Goal: Information Seeking & Learning: Compare options

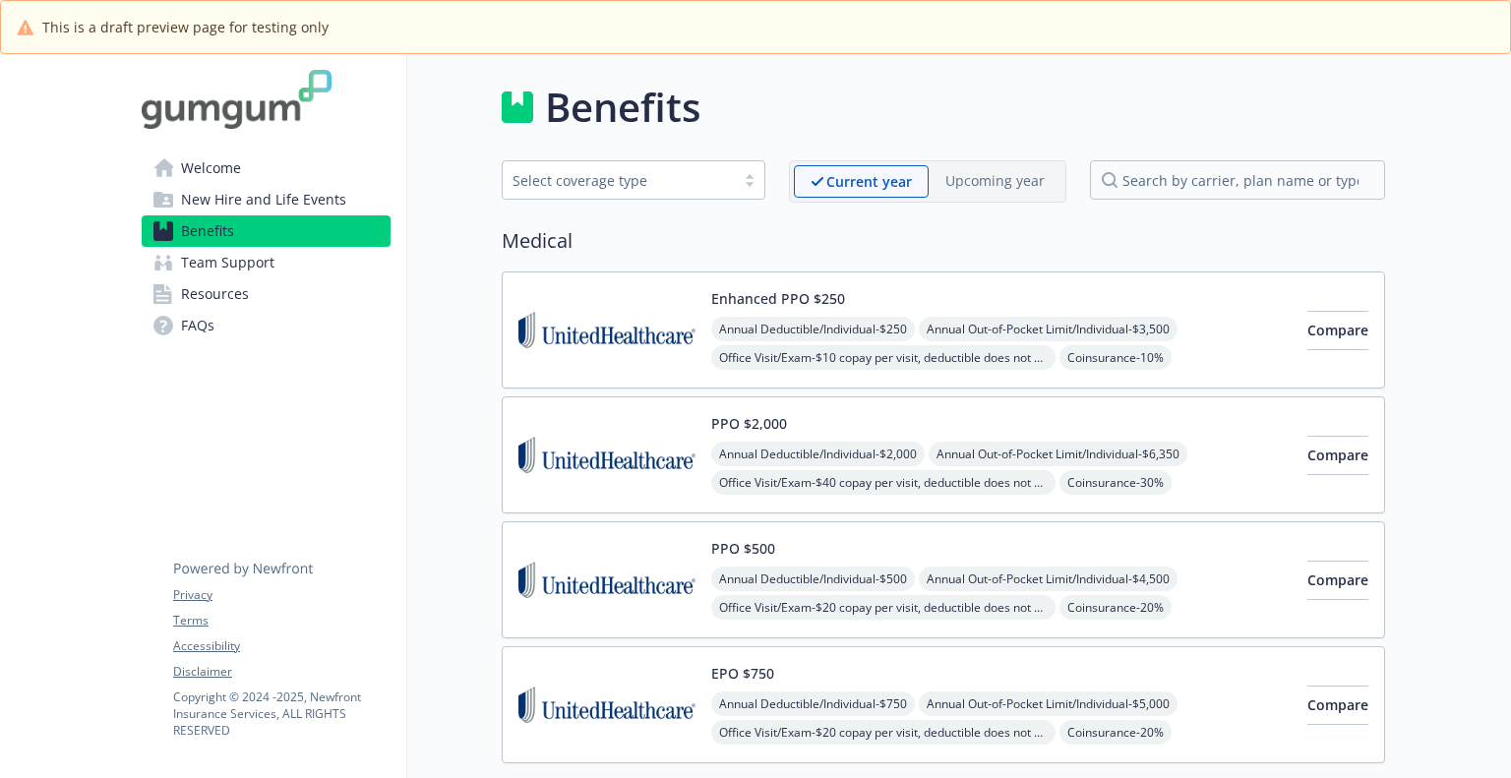
click at [233, 163] on span "Welcome" at bounding box center [211, 168] width 60 height 31
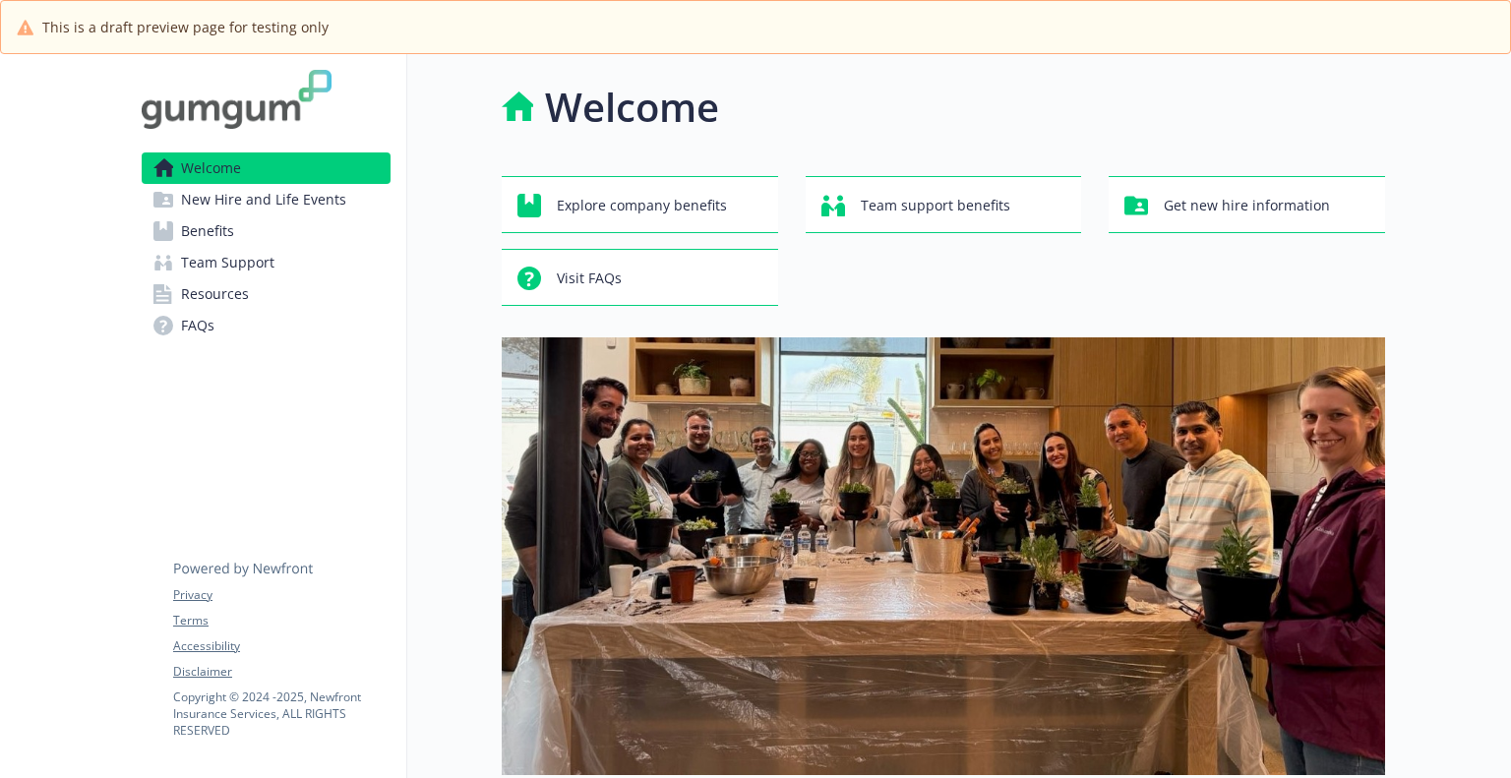
click at [317, 205] on span "New Hire and Life Events" at bounding box center [263, 199] width 165 height 31
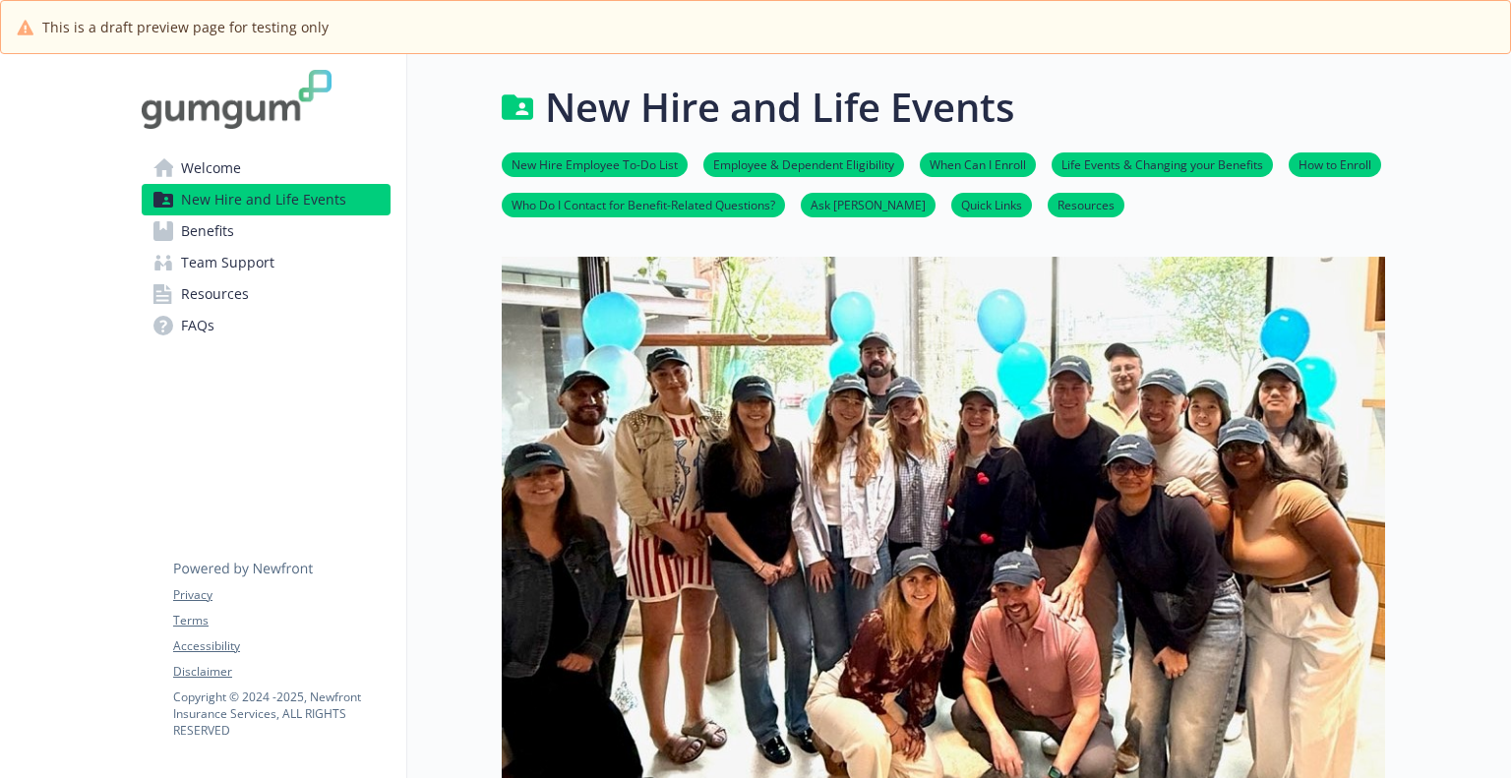
click at [964, 151] on div "New Hire Employee To-Do List Employee & Dependent Eligibility When Can I Enroll…" at bounding box center [944, 185] width 884 height 96
click at [969, 160] on link "When Can I Enroll" at bounding box center [978, 163] width 116 height 19
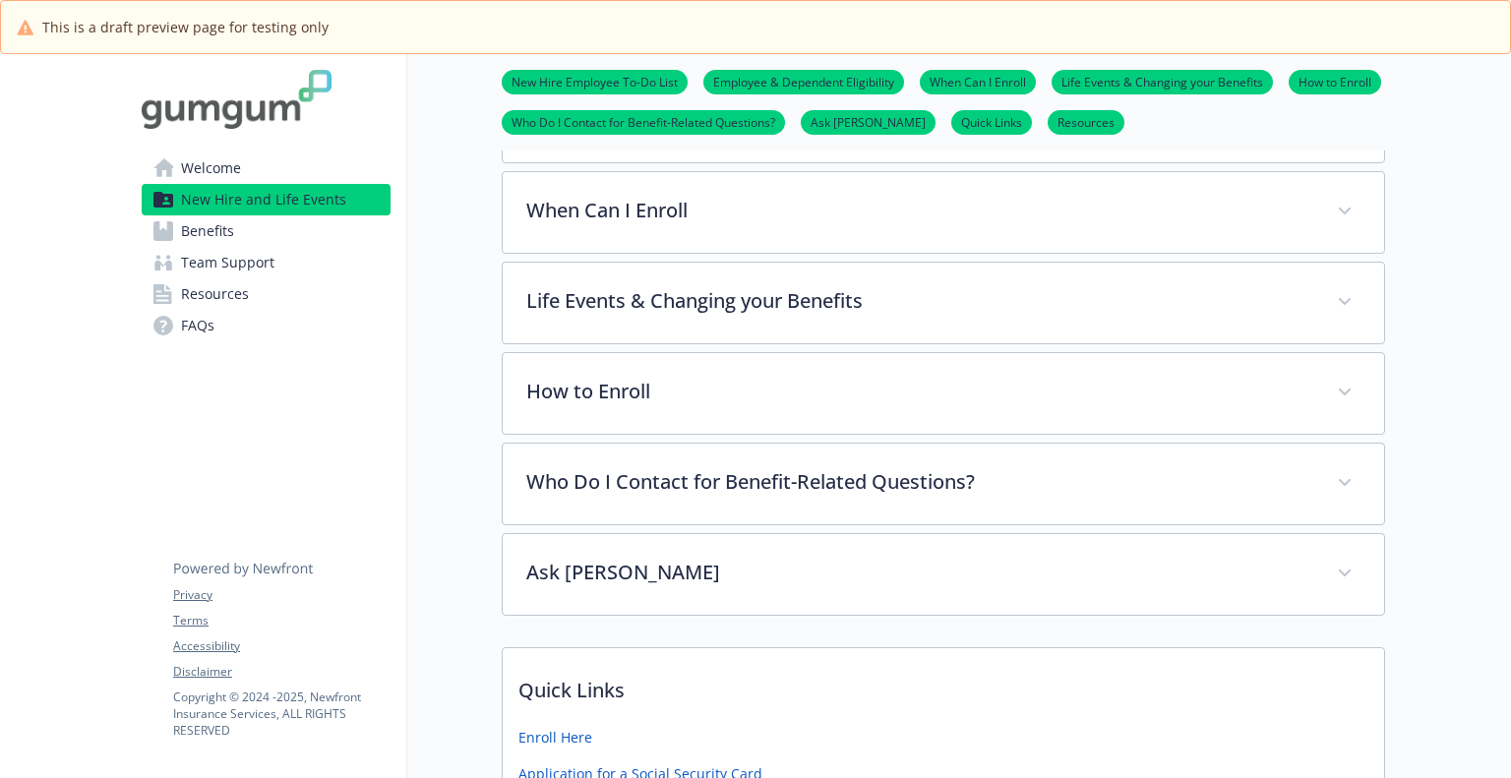
scroll to position [970, 15]
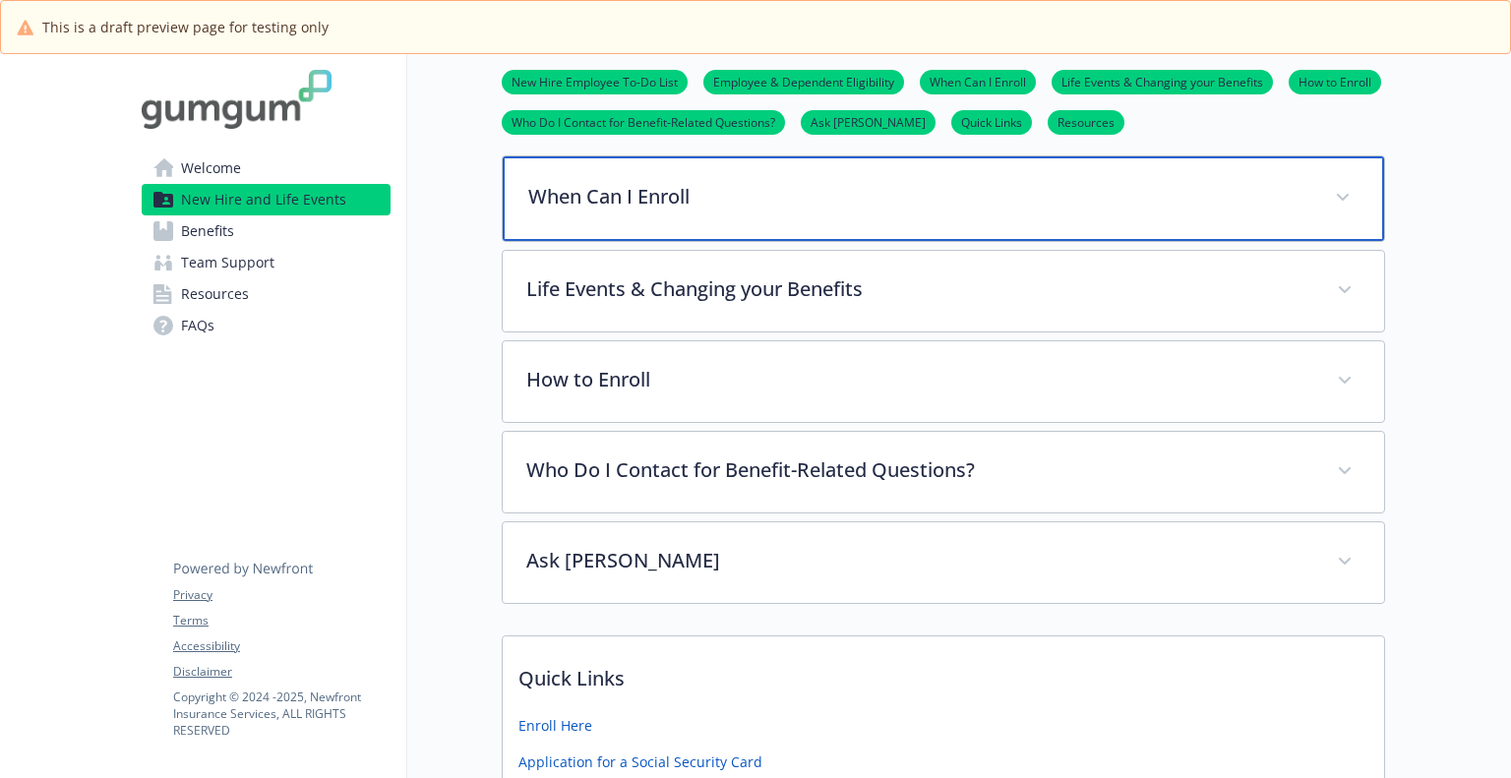
click at [1085, 217] on div "When Can I Enroll" at bounding box center [944, 198] width 882 height 85
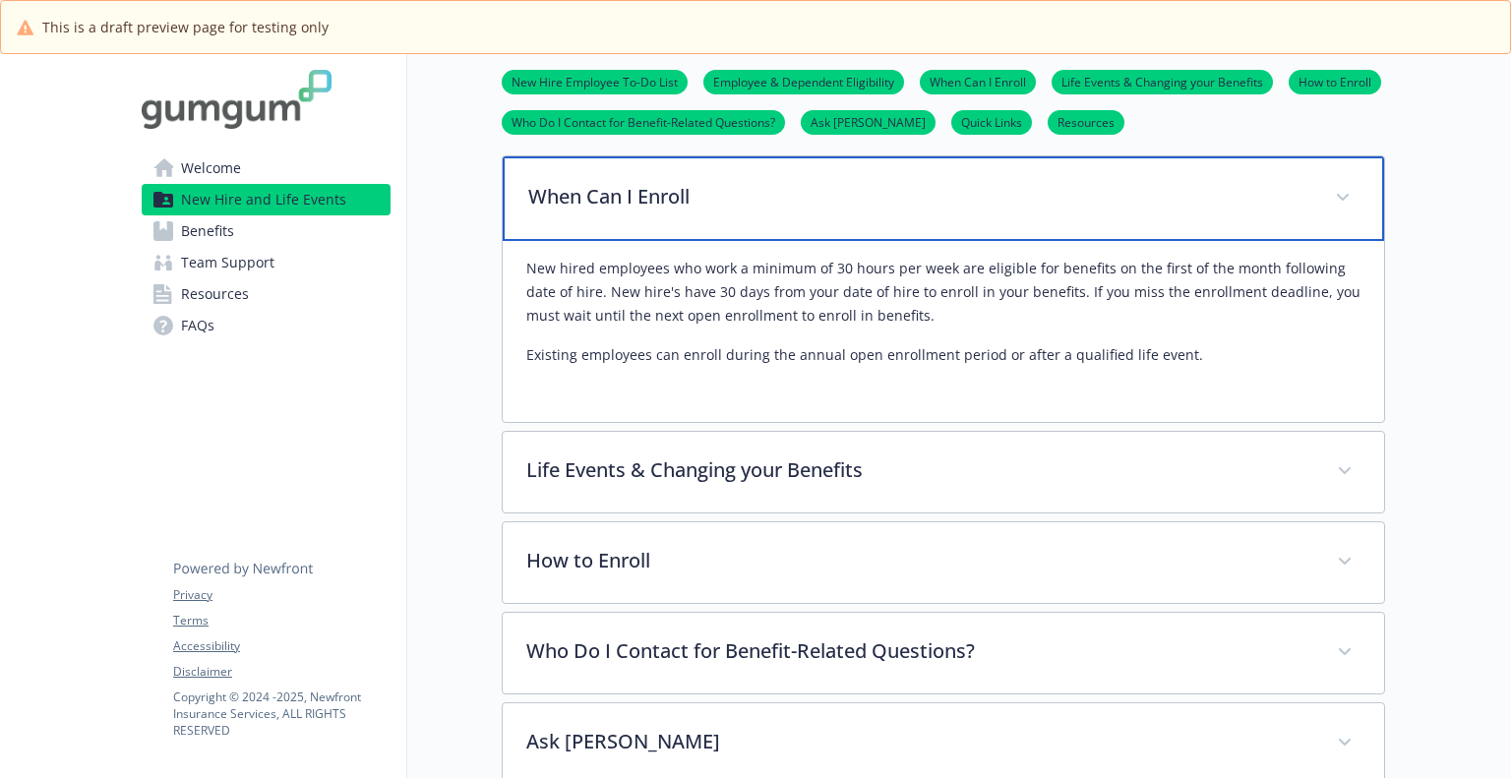
click at [1085, 217] on div "When Can I Enroll" at bounding box center [944, 198] width 882 height 85
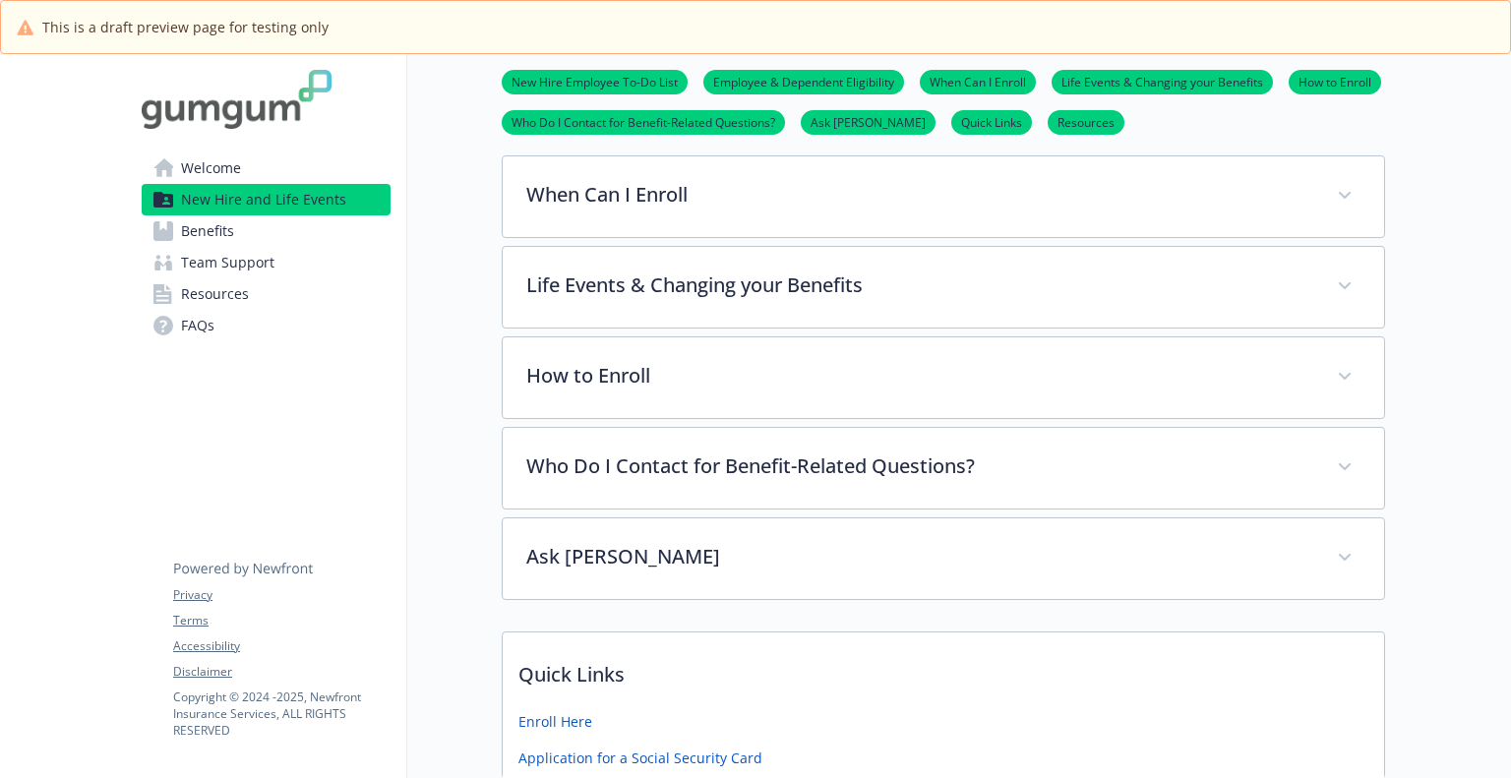
click at [952, 118] on link "Quick Links" at bounding box center [992, 121] width 81 height 19
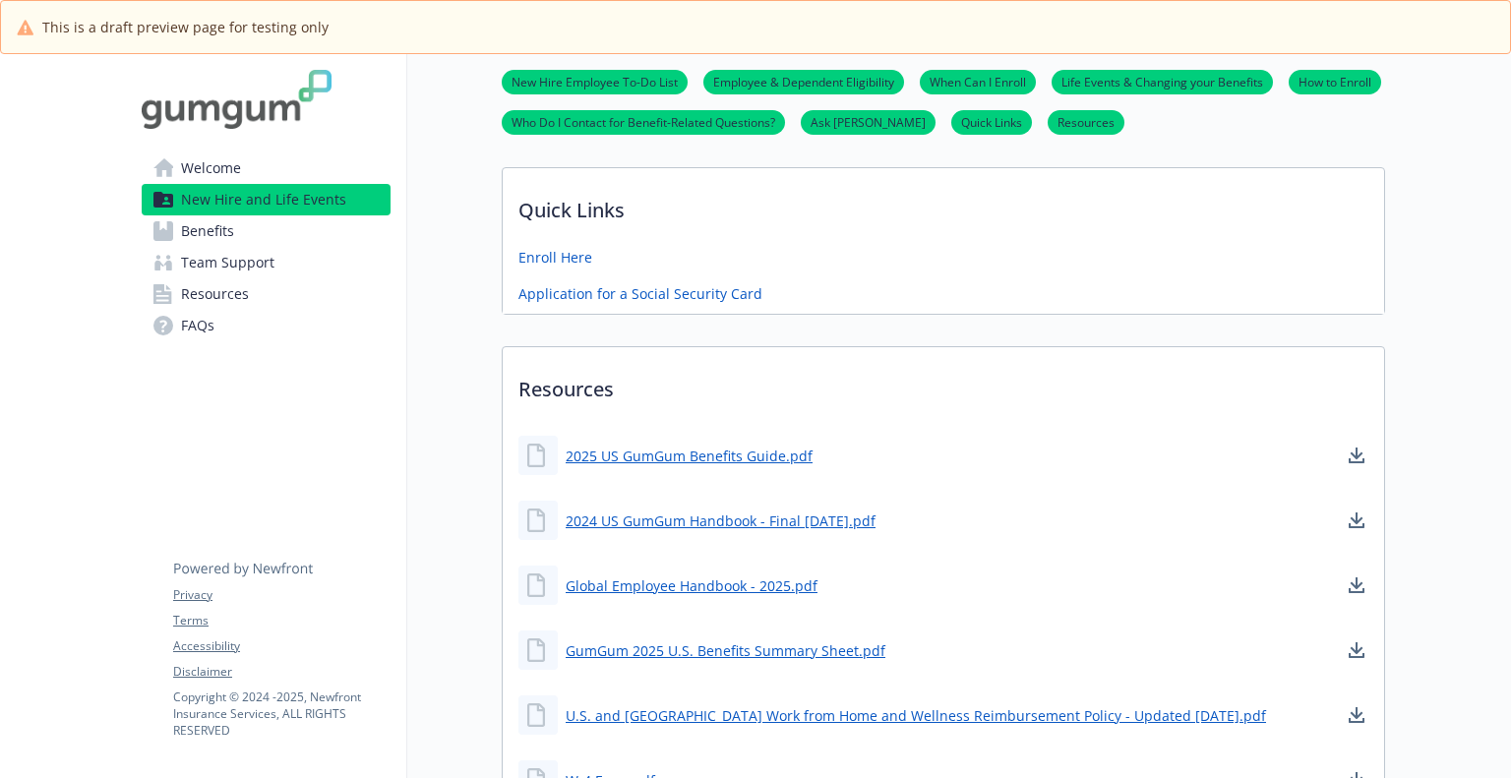
scroll to position [1445, 15]
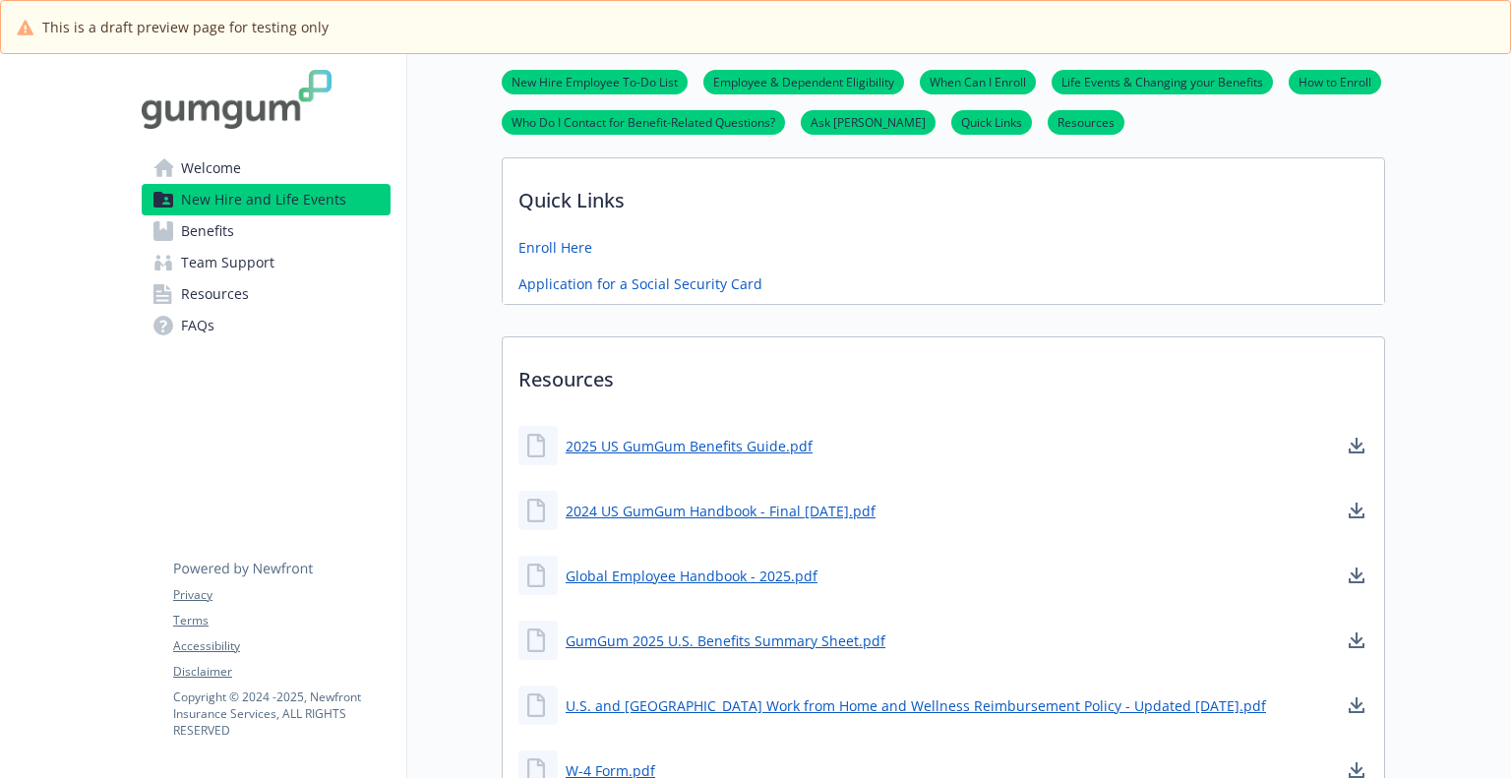
click at [542, 90] on link "New Hire Employee To-Do List" at bounding box center [595, 81] width 186 height 19
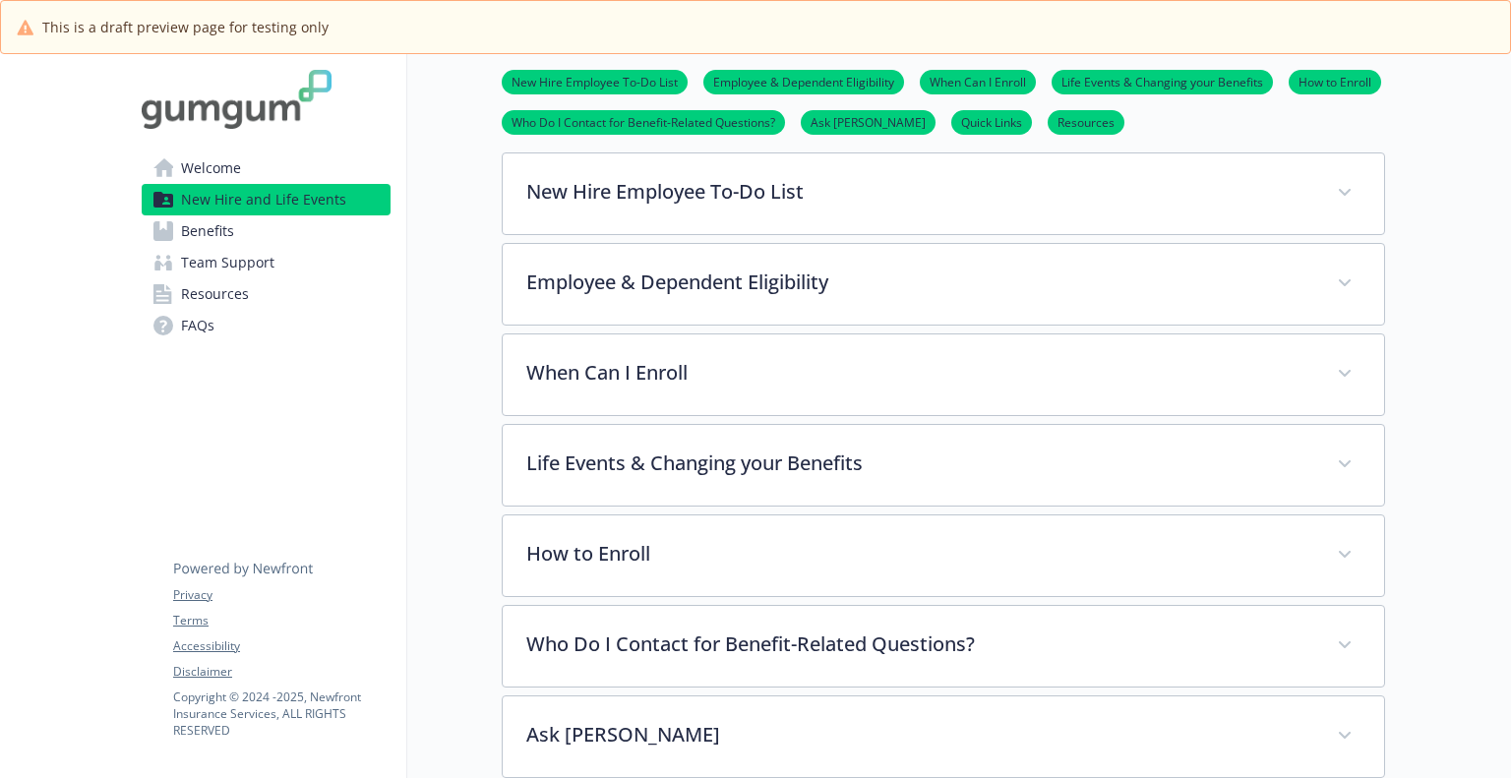
scroll to position [790, 15]
click at [752, 93] on ul "New Hire Employee To-Do List Employee & Dependent Eligibility When Can I Enroll…" at bounding box center [944, 102] width 884 height 65
click at [752, 90] on li "Employee & Dependent Eligibility" at bounding box center [804, 82] width 201 height 25
click at [756, 80] on link "Employee & Dependent Eligibility" at bounding box center [804, 81] width 201 height 19
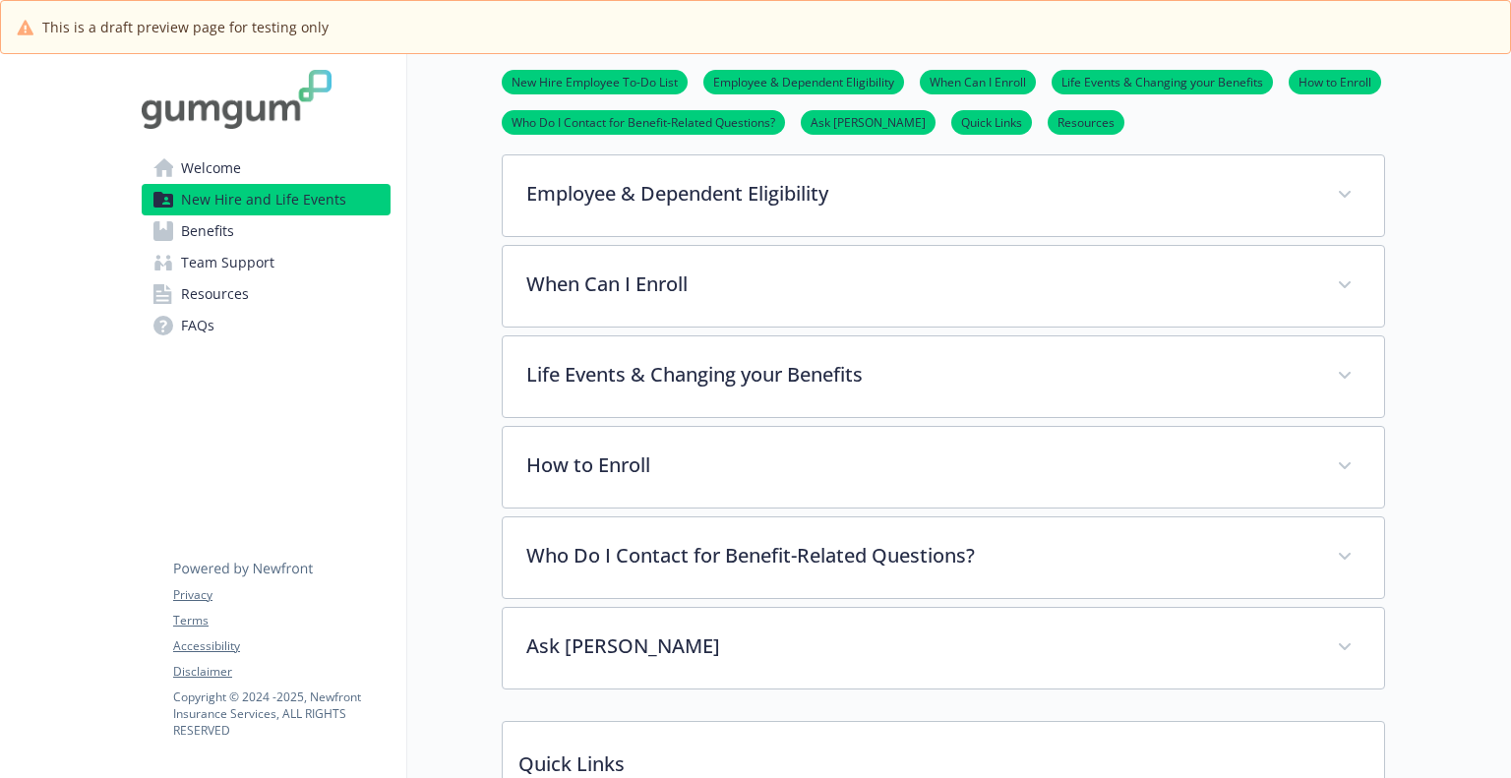
click at [984, 82] on link "When Can I Enroll" at bounding box center [978, 81] width 116 height 19
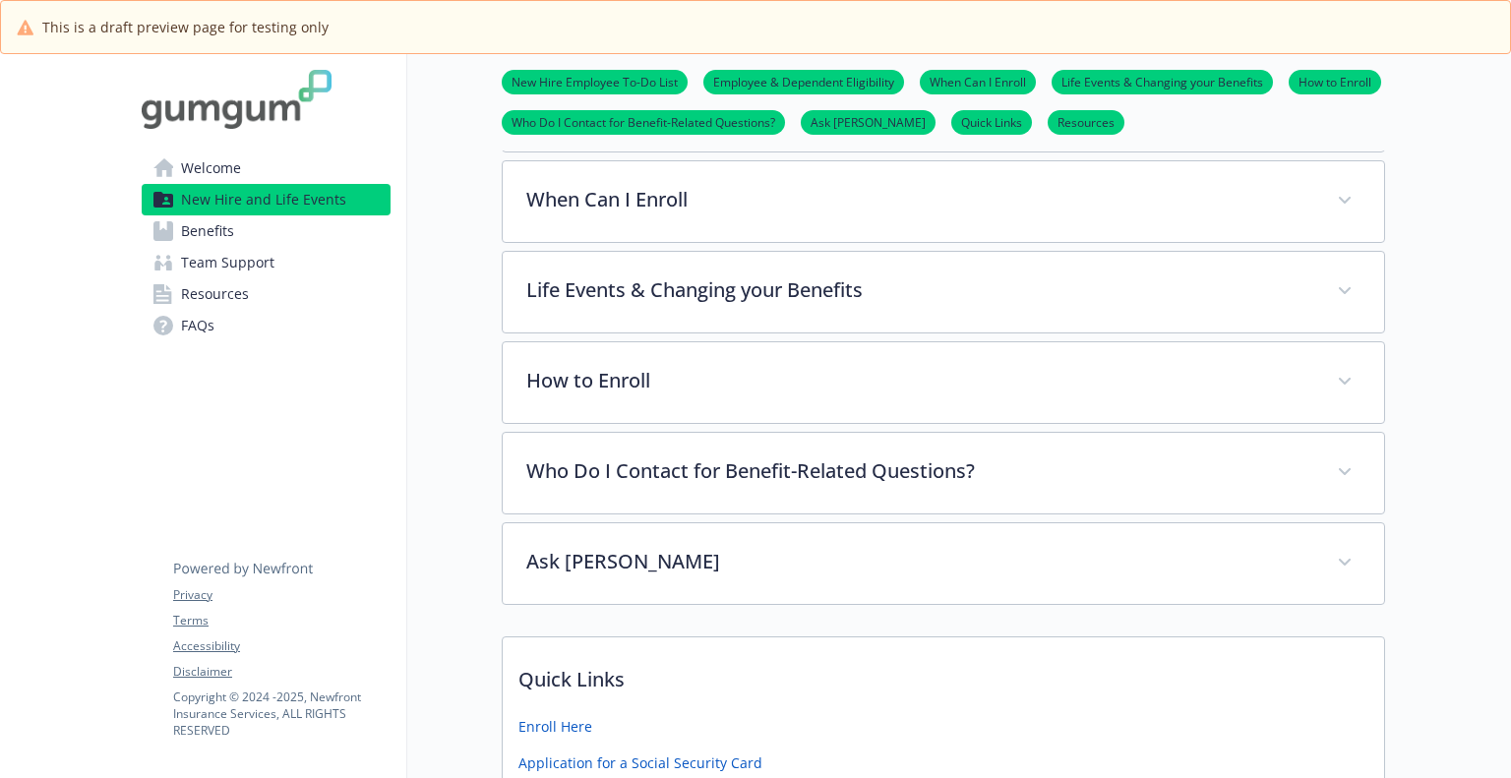
scroll to position [970, 15]
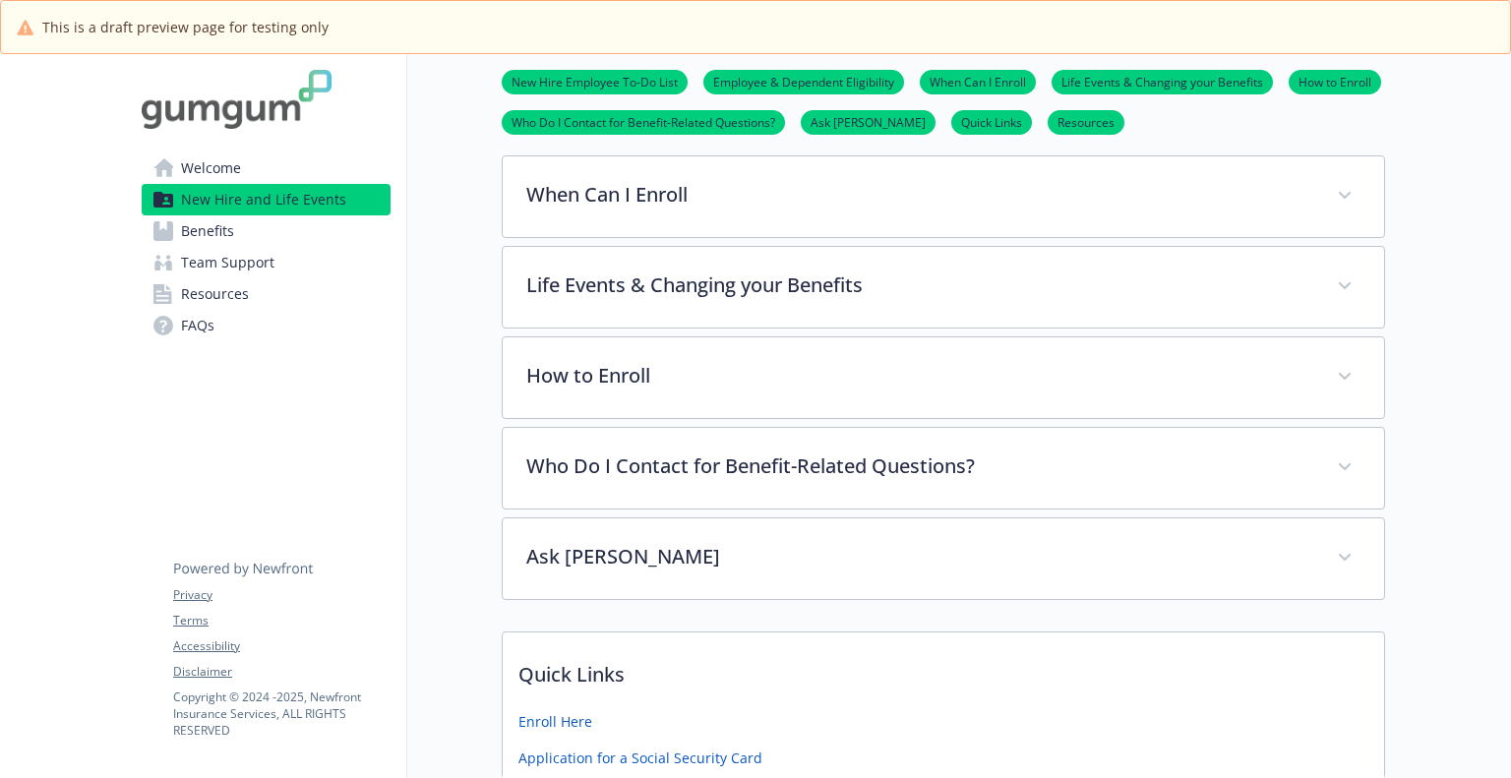
click at [1143, 92] on li "Life Events & Changing your Benefits" at bounding box center [1162, 82] width 221 height 25
click at [1148, 72] on link "Life Events & Changing your Benefits" at bounding box center [1162, 81] width 221 height 19
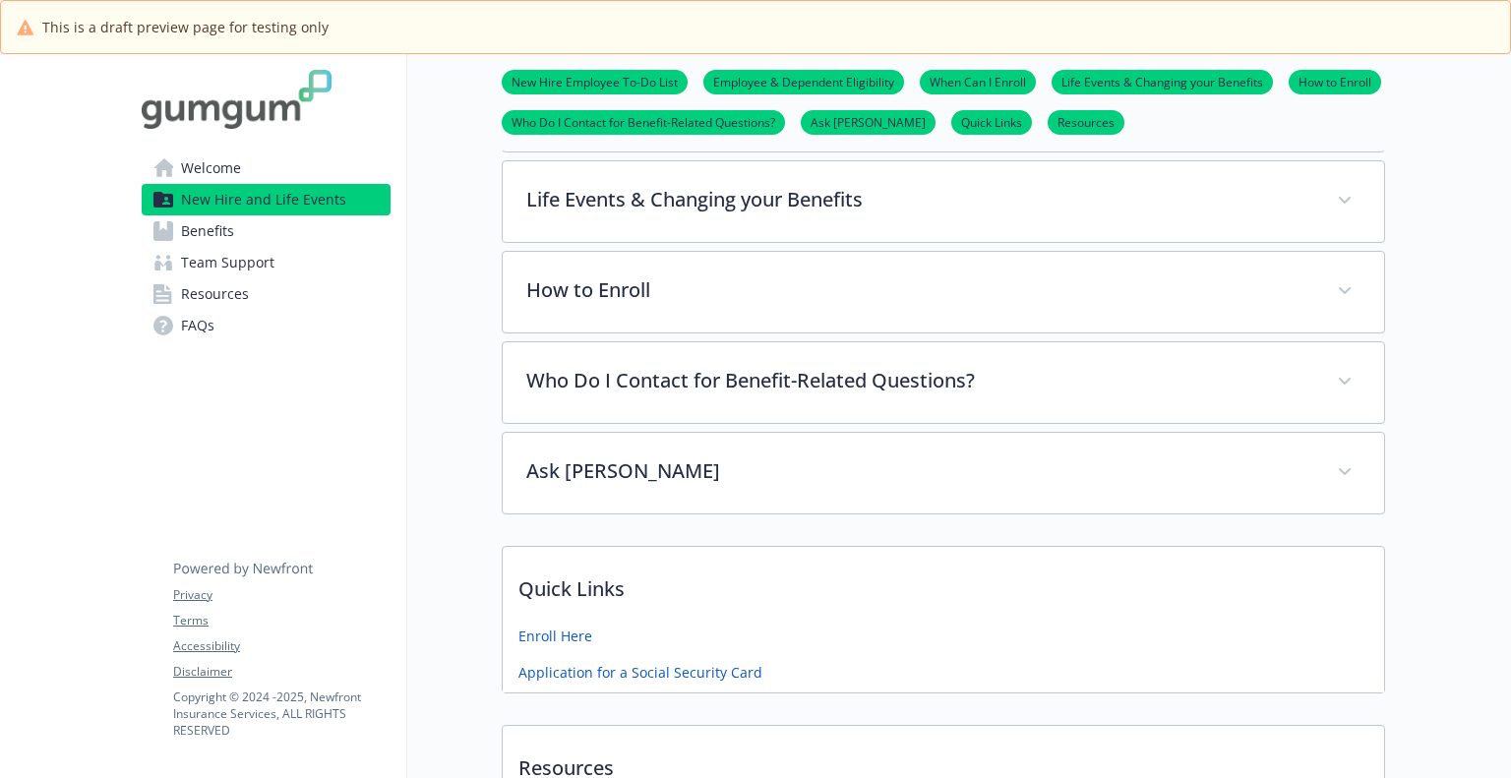
scroll to position [1061, 15]
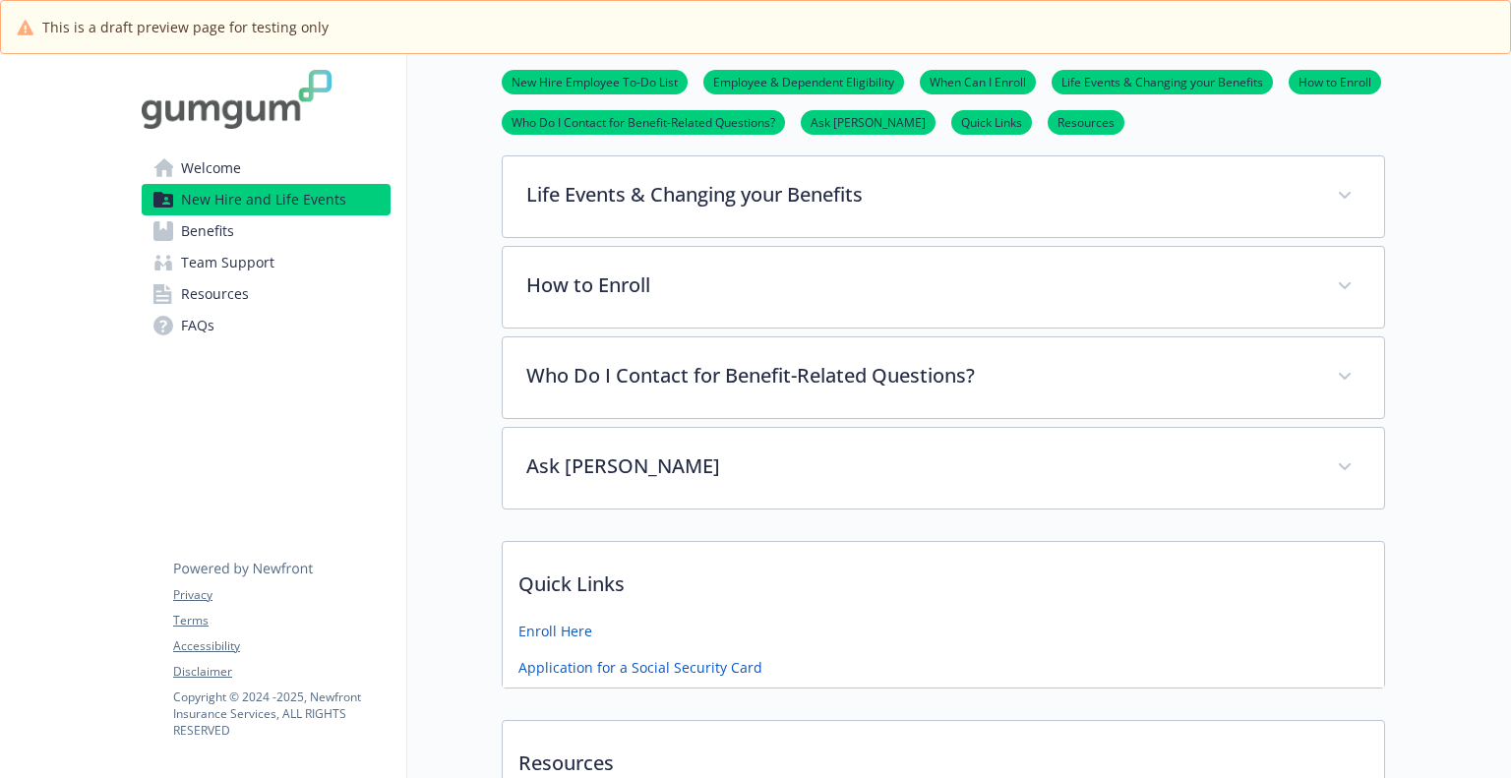
click at [184, 235] on span "Benefits" at bounding box center [207, 231] width 53 height 31
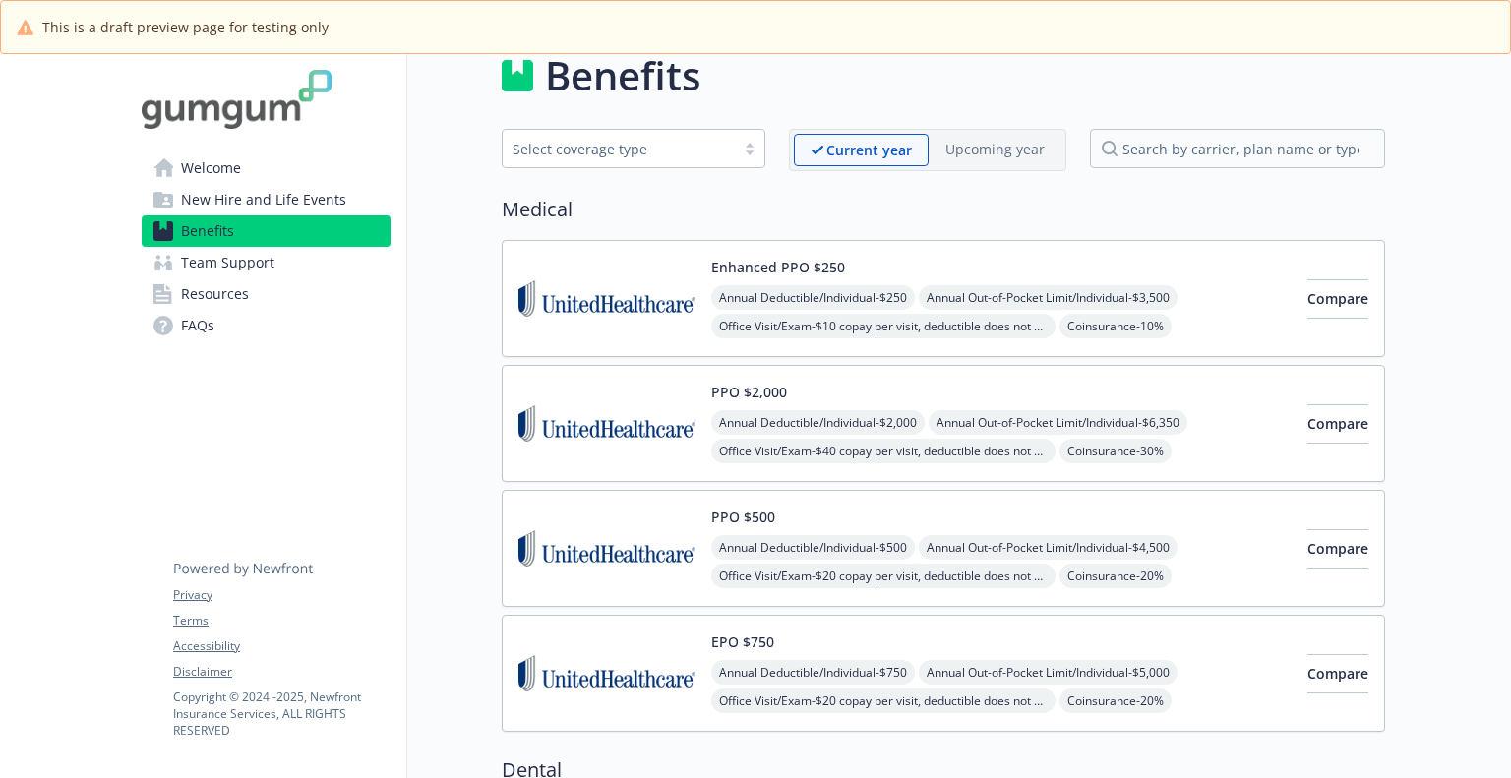
scroll to position [27, 15]
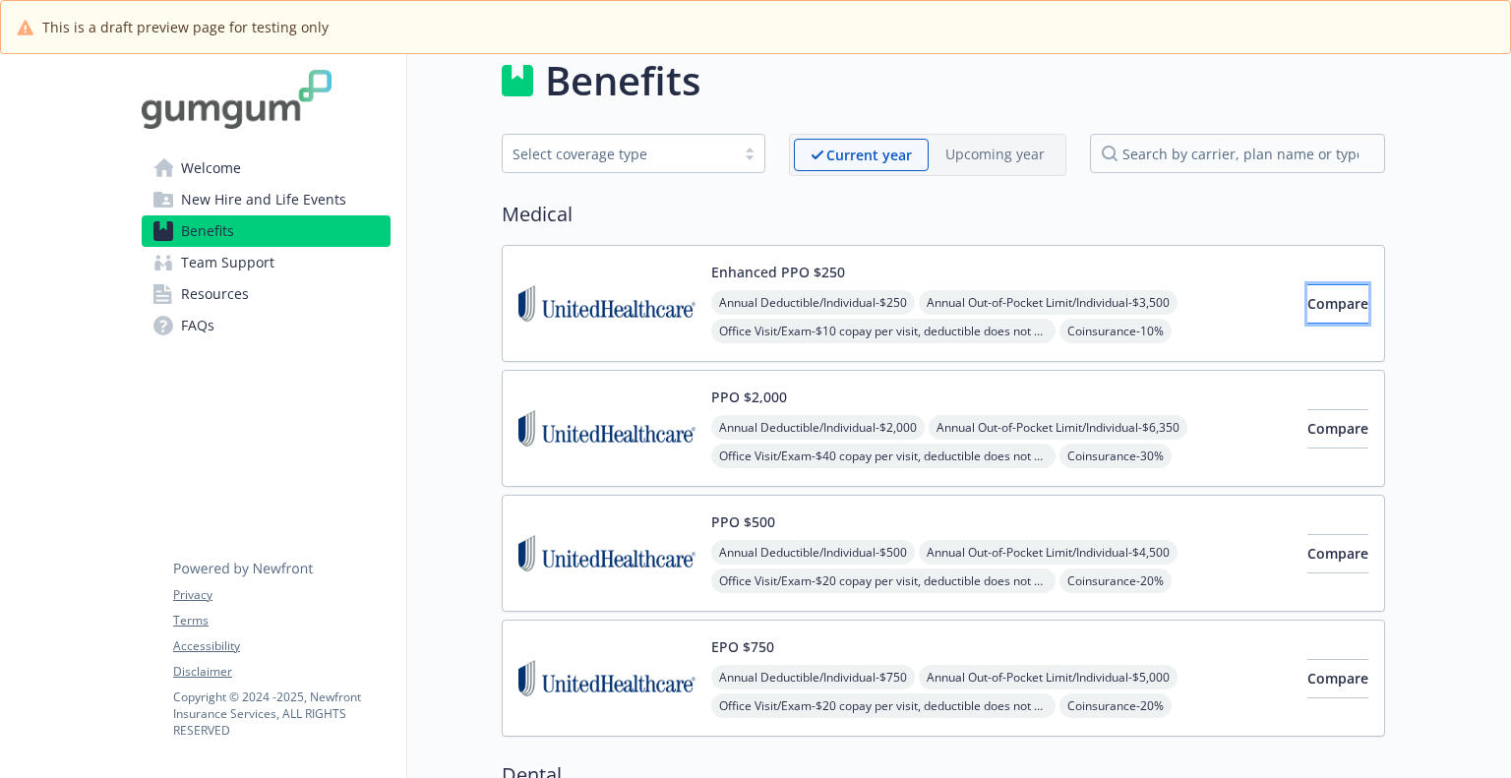
click at [1308, 318] on button "Compare" at bounding box center [1338, 303] width 61 height 39
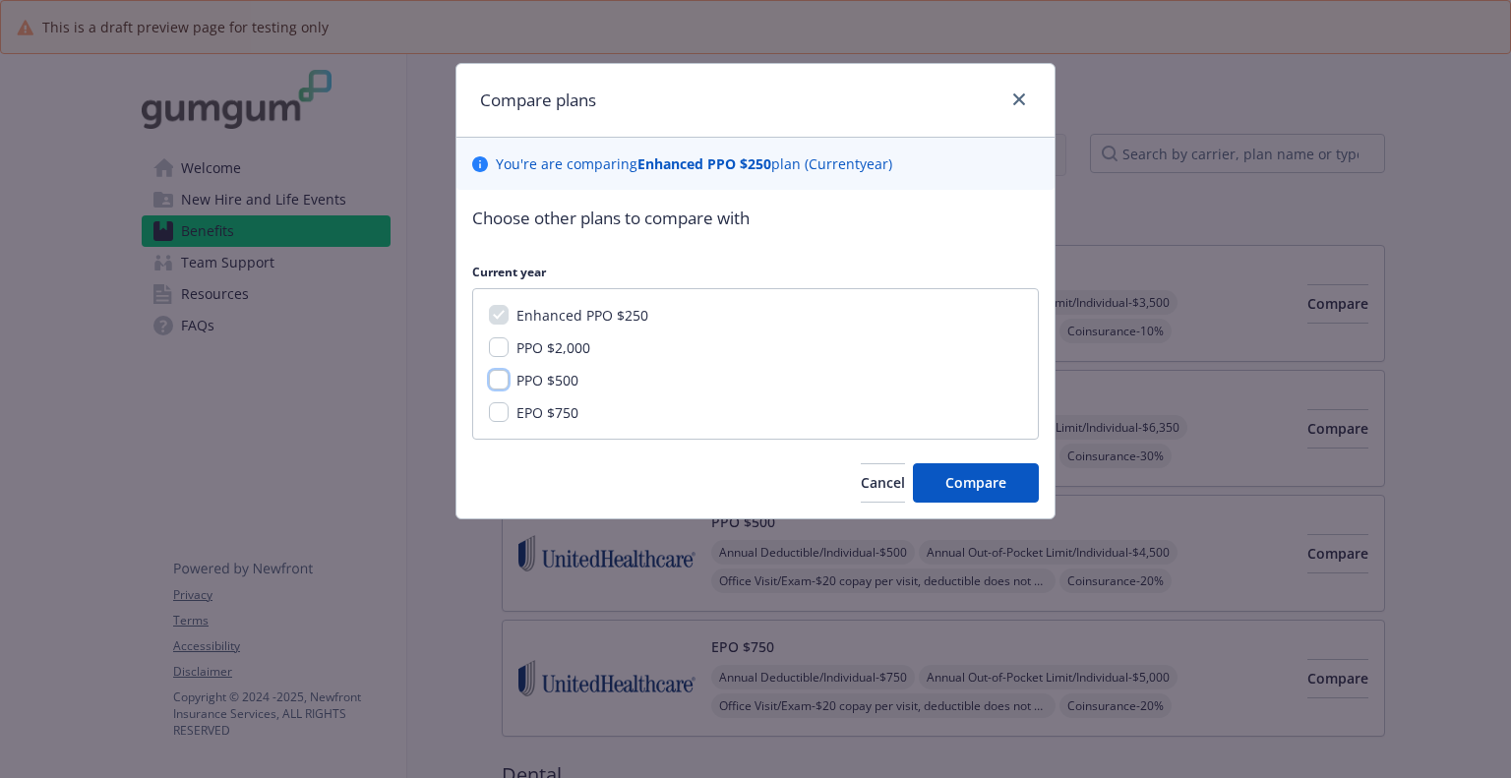
click at [499, 384] on input "PPO $500" at bounding box center [499, 380] width 20 height 20
checkbox input "true"
click at [1012, 474] on button "Compare" at bounding box center [976, 482] width 126 height 39
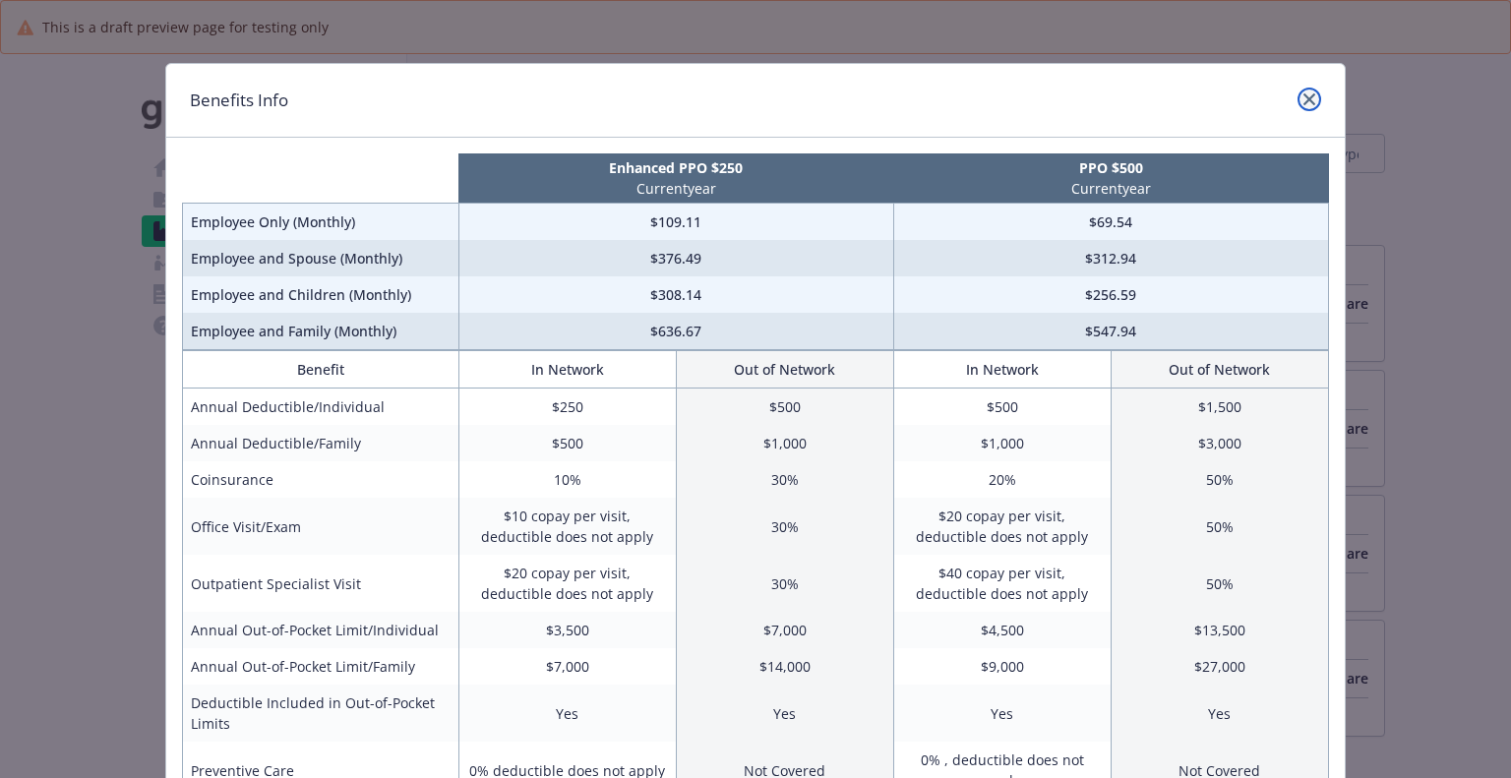
click at [1304, 93] on icon "close" at bounding box center [1310, 99] width 12 height 12
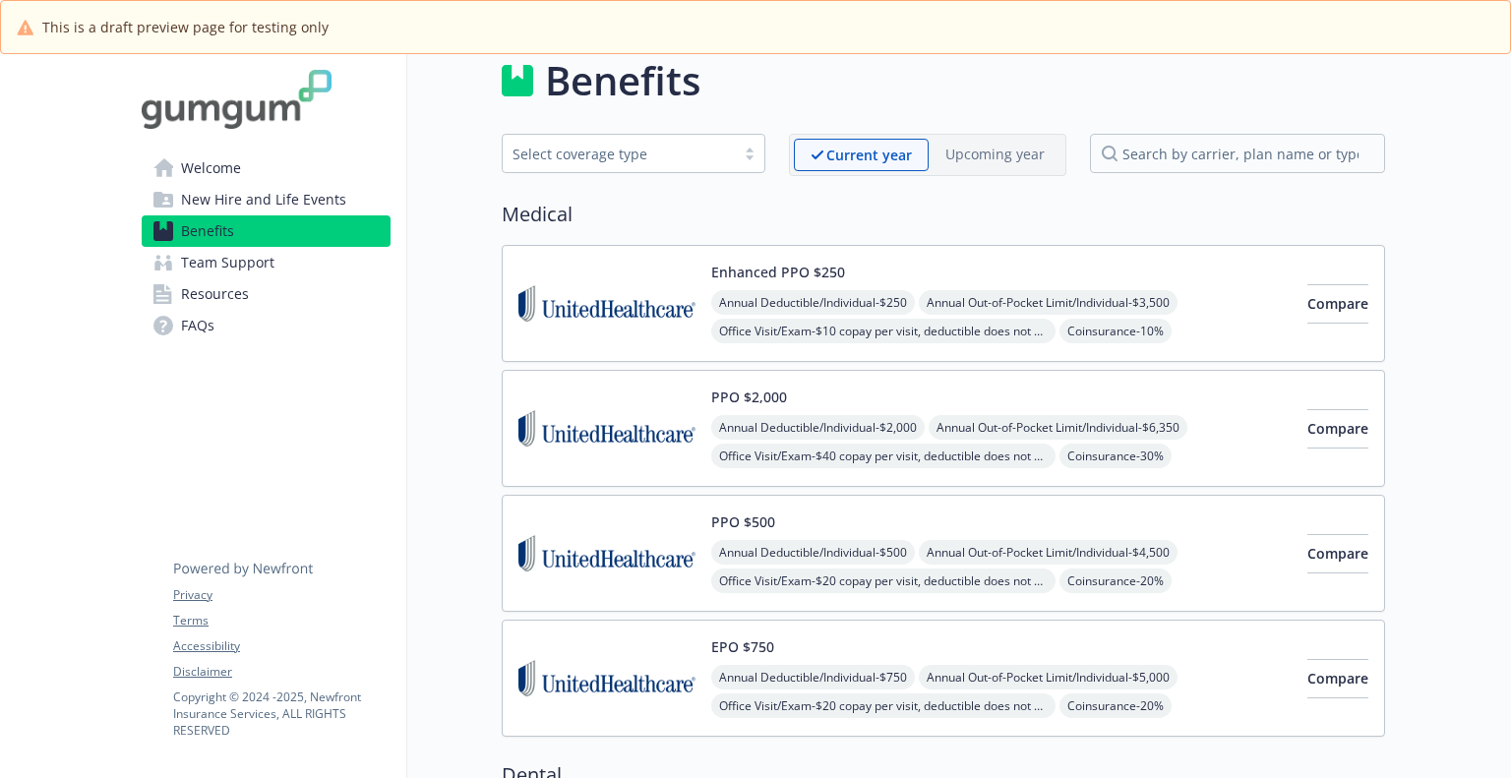
click at [193, 171] on span "Welcome" at bounding box center [211, 168] width 60 height 31
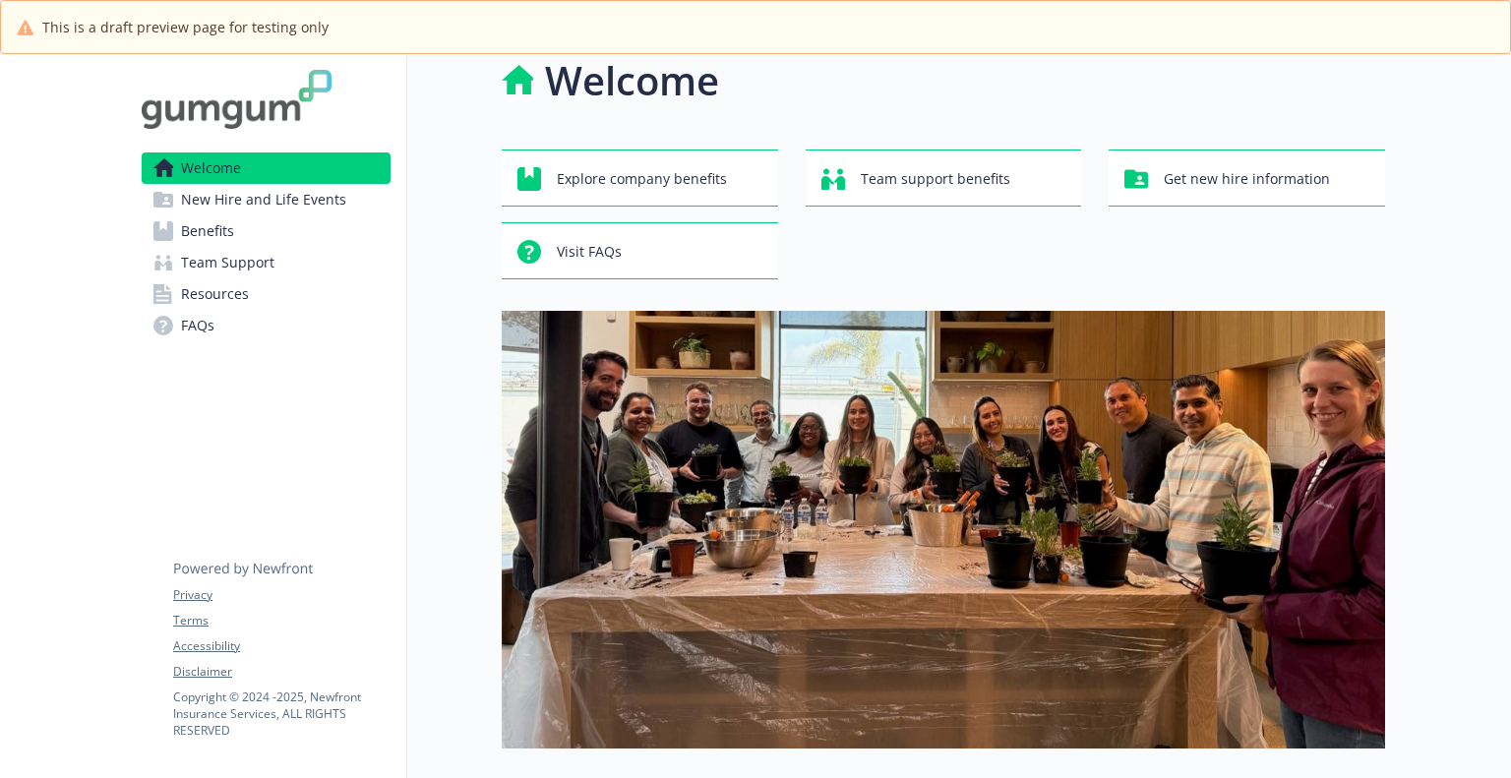
click at [181, 332] on span "FAQs" at bounding box center [197, 325] width 33 height 31
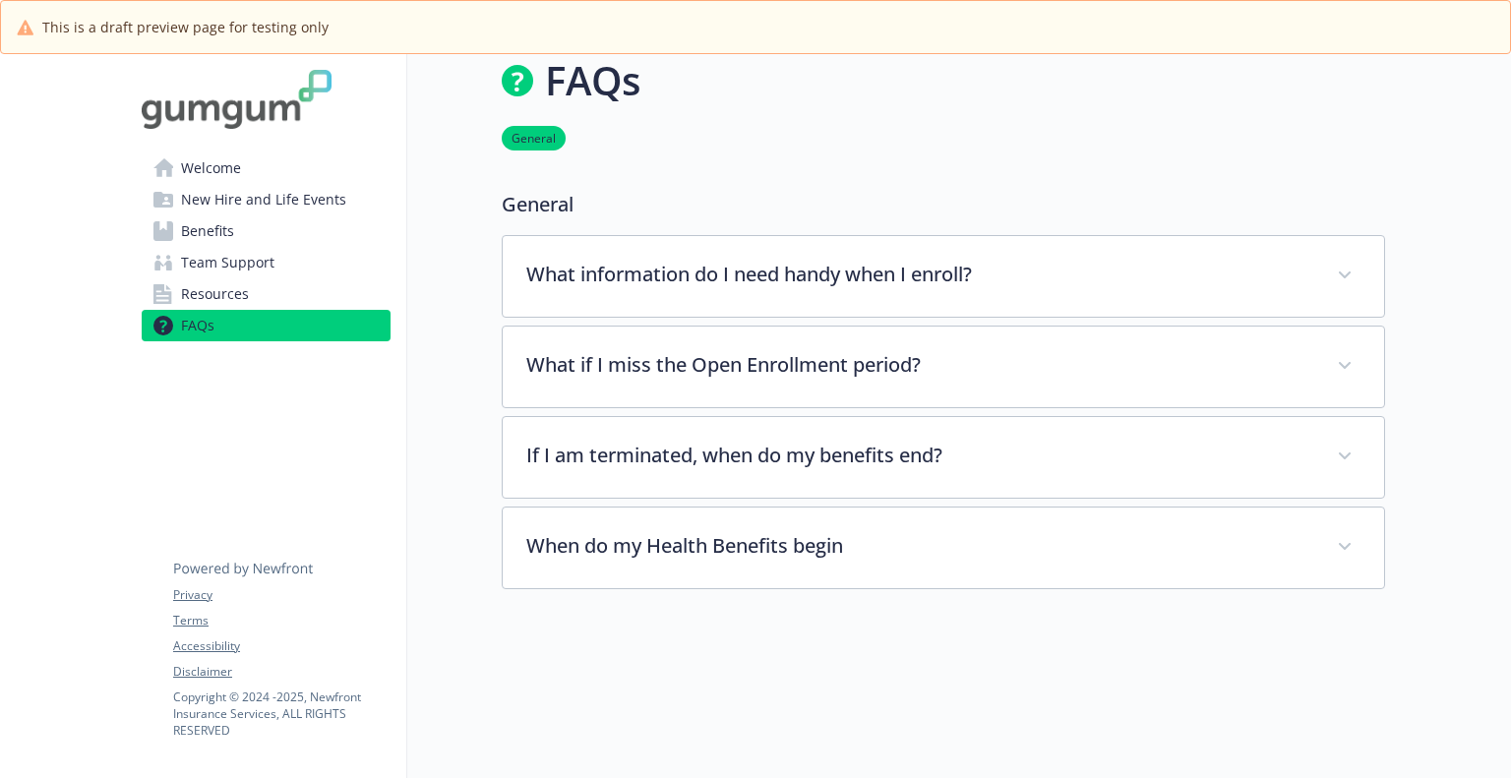
click at [213, 285] on span "Resources" at bounding box center [215, 293] width 68 height 31
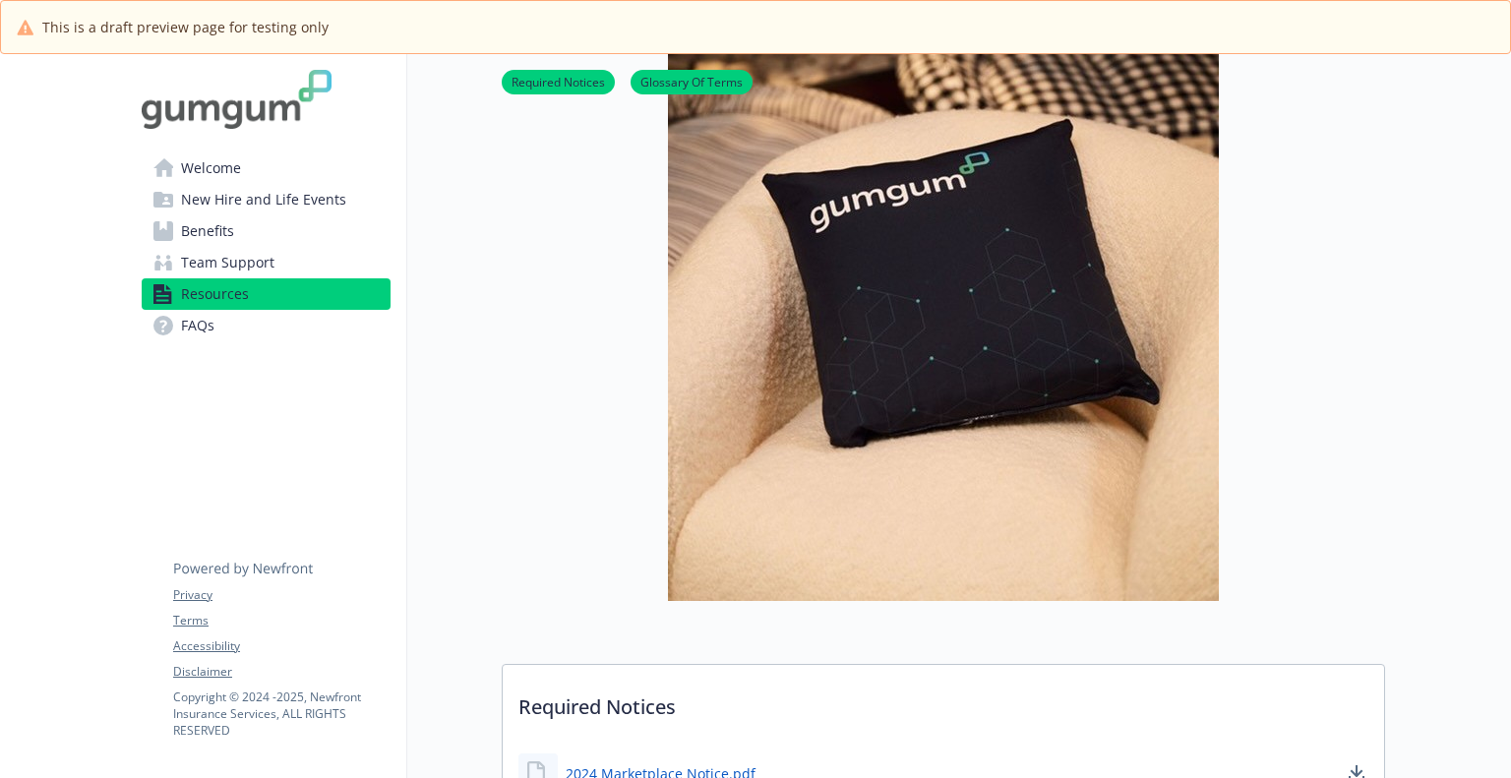
scroll to position [0, 15]
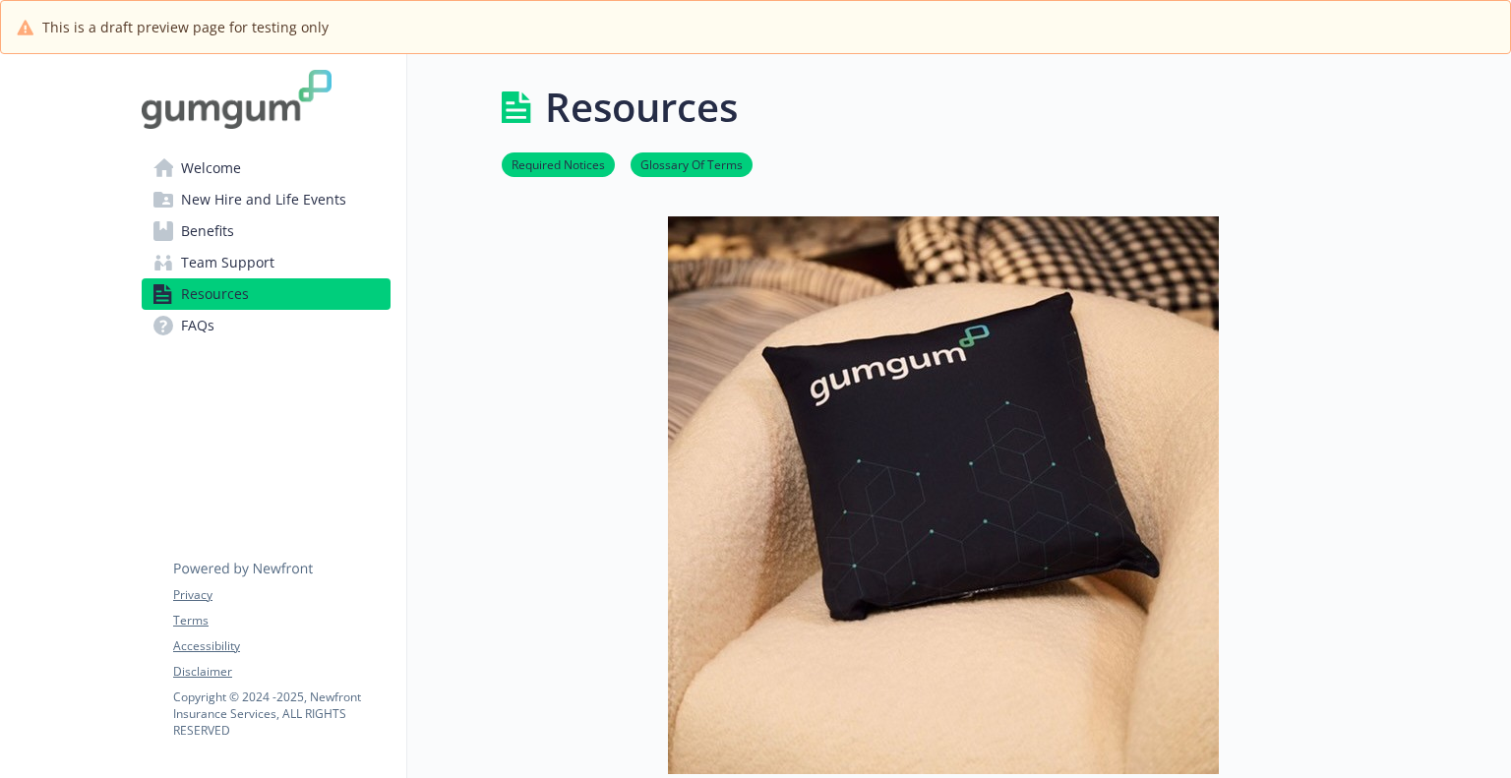
click at [276, 261] on link "Team Support" at bounding box center [266, 262] width 249 height 31
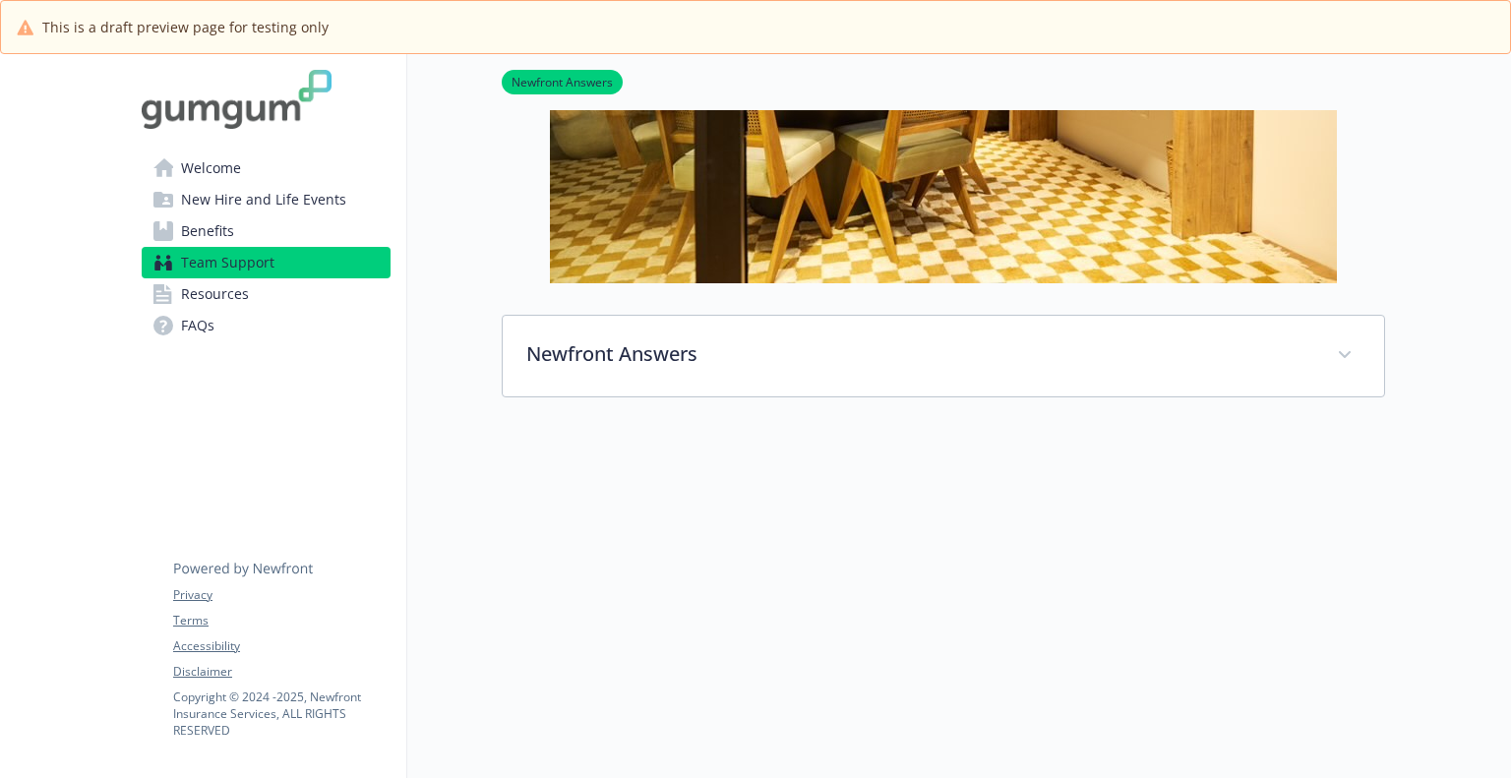
scroll to position [0, 15]
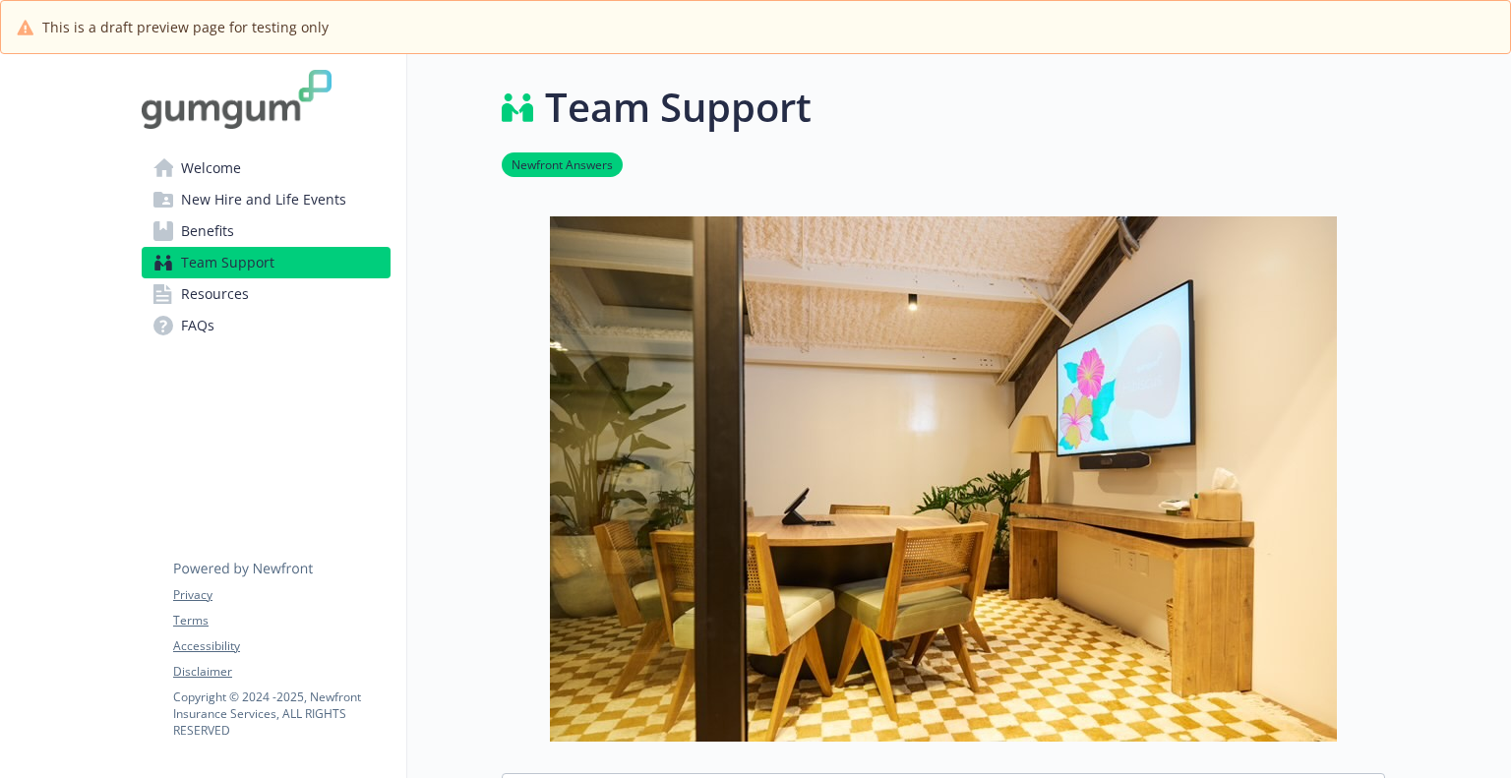
click at [206, 236] on span "Benefits" at bounding box center [207, 231] width 53 height 31
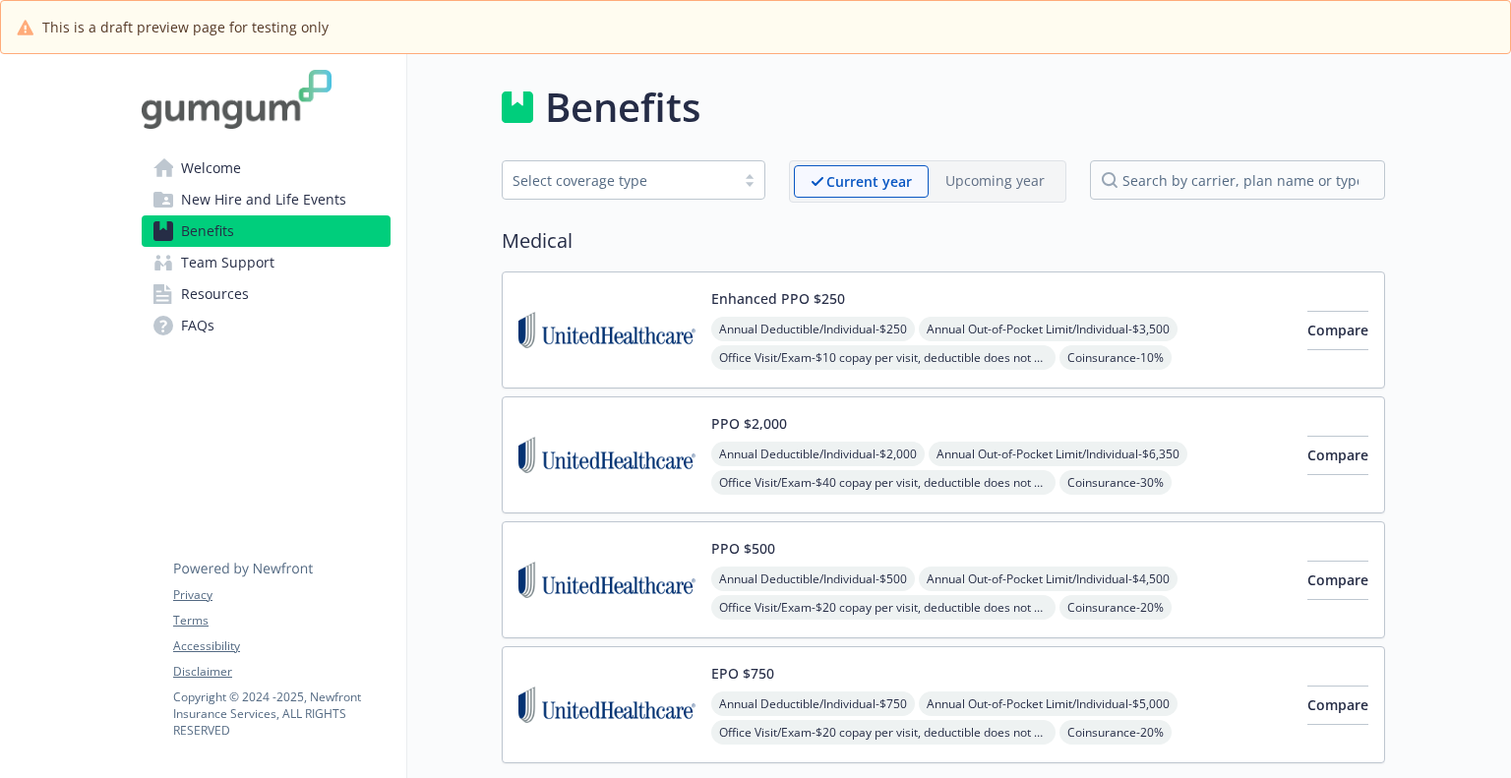
click at [214, 194] on span "New Hire and Life Events" at bounding box center [263, 199] width 165 height 31
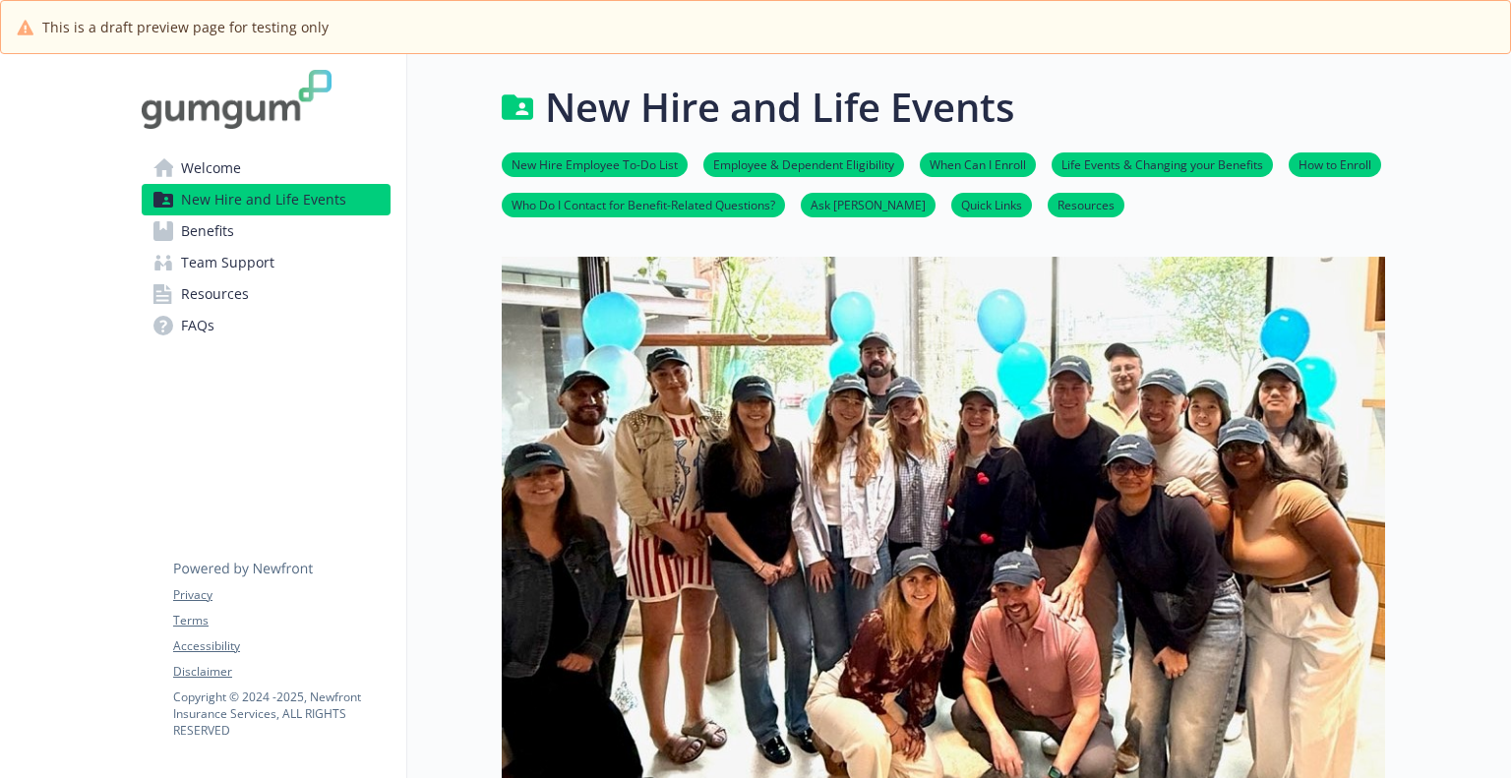
click at [201, 111] on img at bounding box center [237, 99] width 190 height 59
click at [201, 158] on span "Welcome" at bounding box center [211, 168] width 60 height 31
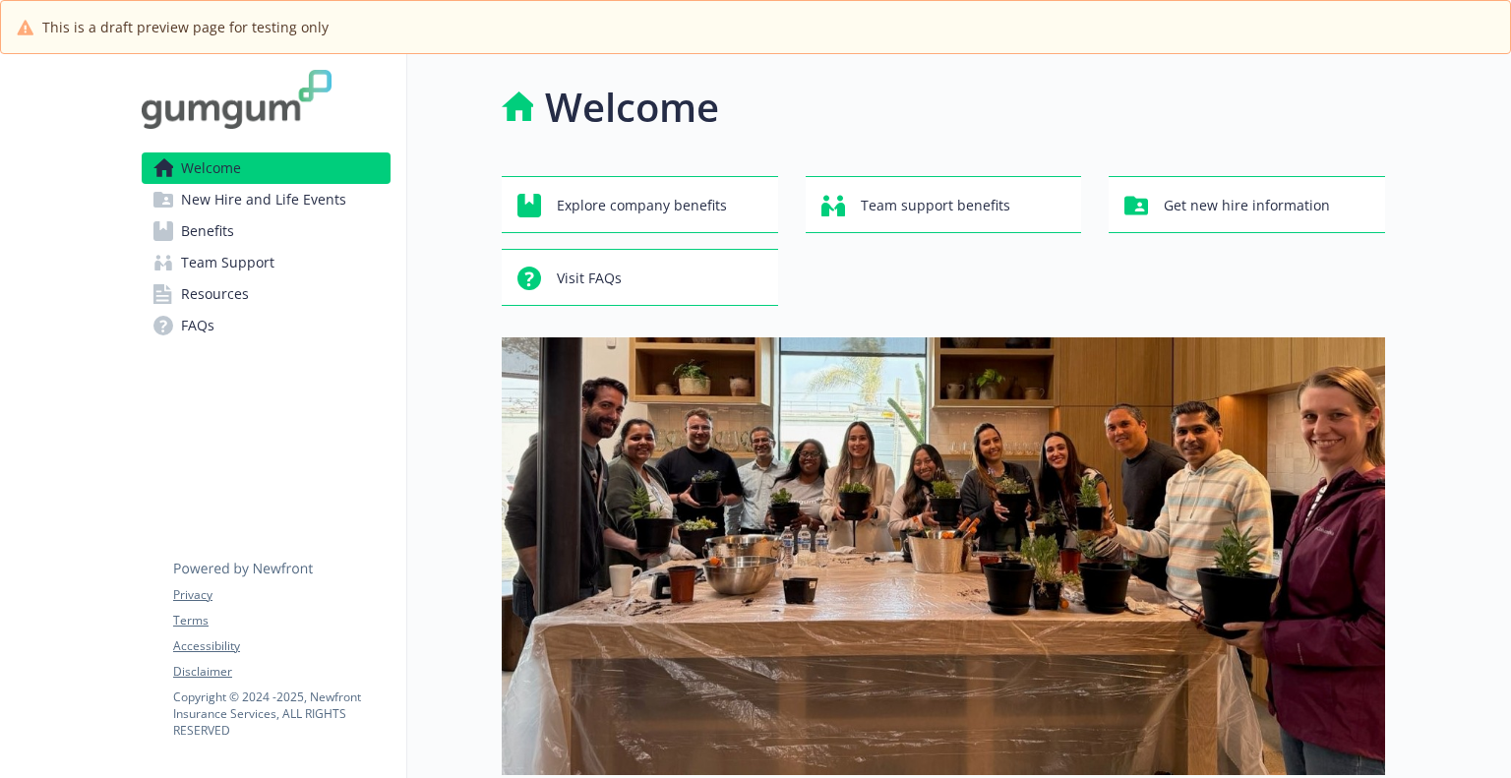
click at [224, 218] on link "Benefits" at bounding box center [266, 231] width 249 height 31
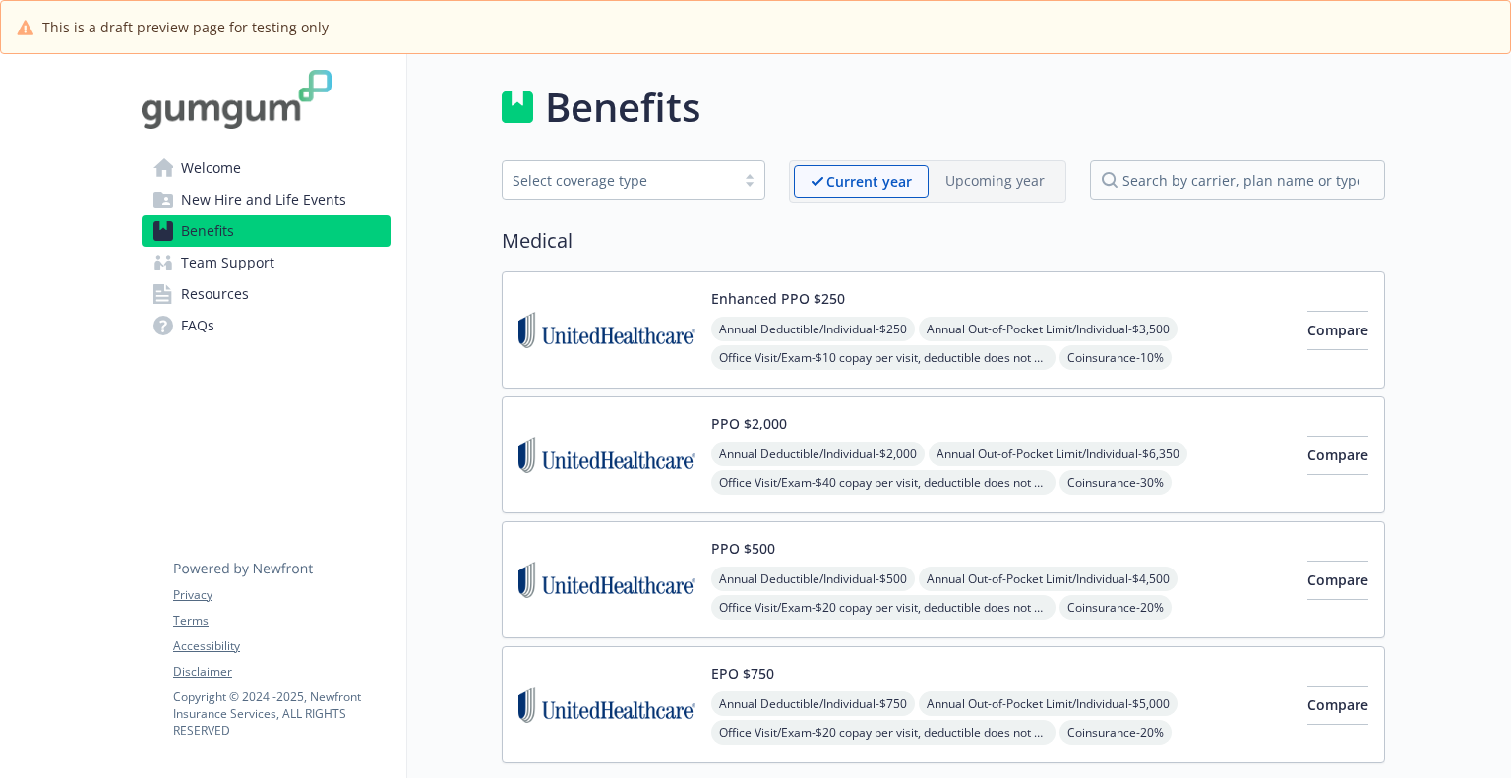
click at [218, 195] on span "New Hire and Life Events" at bounding box center [263, 199] width 165 height 31
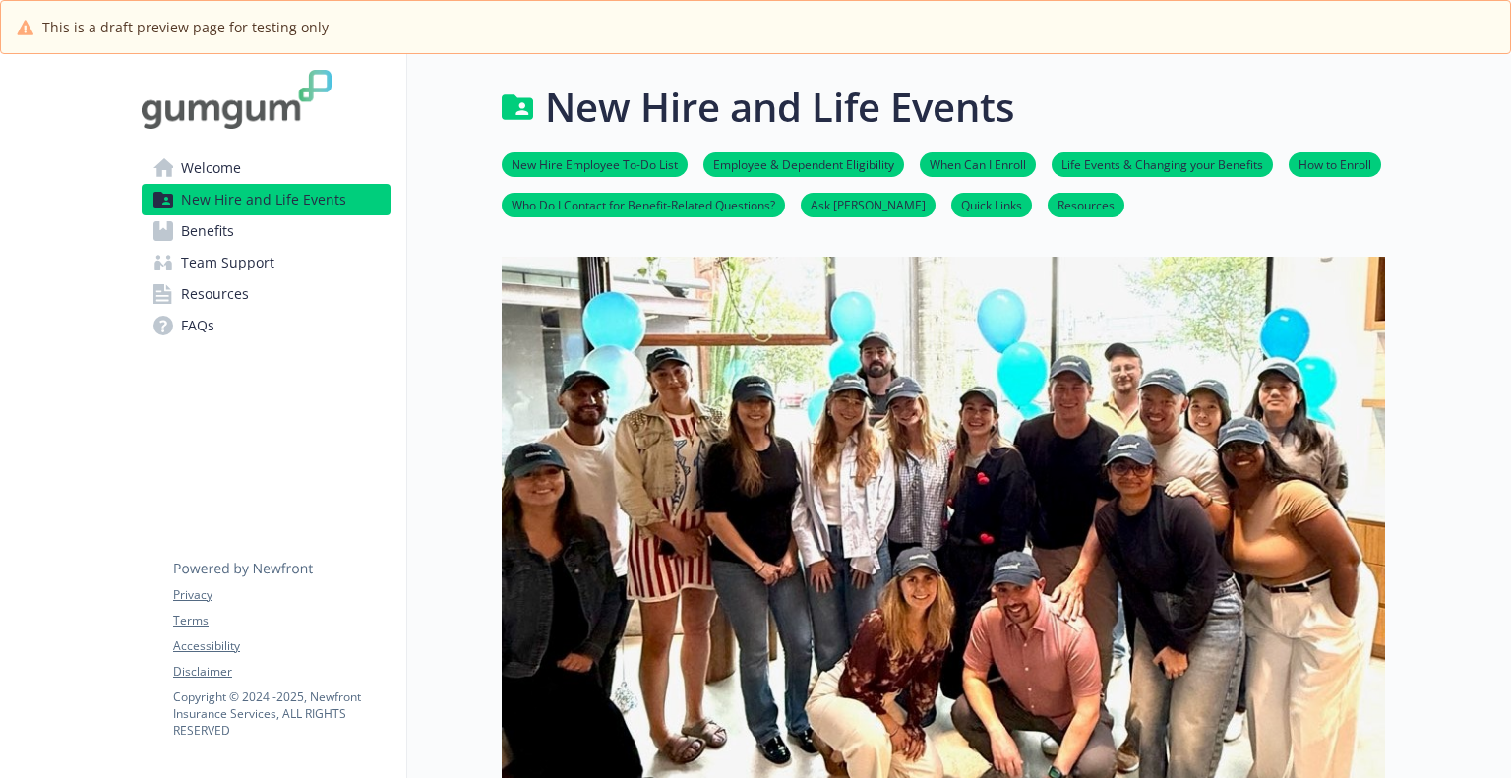
click at [218, 169] on span "Welcome" at bounding box center [211, 168] width 60 height 31
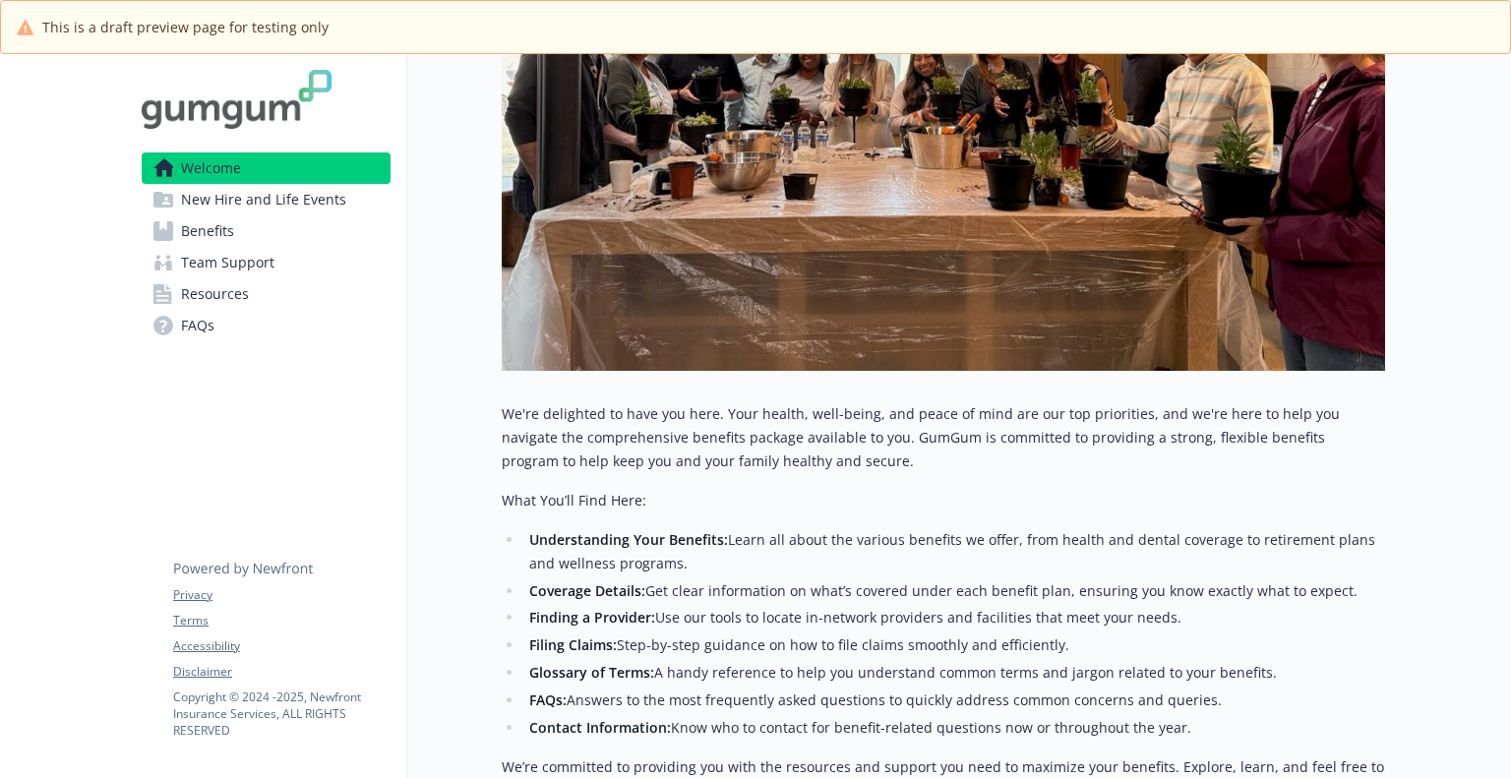
scroll to position [402, 15]
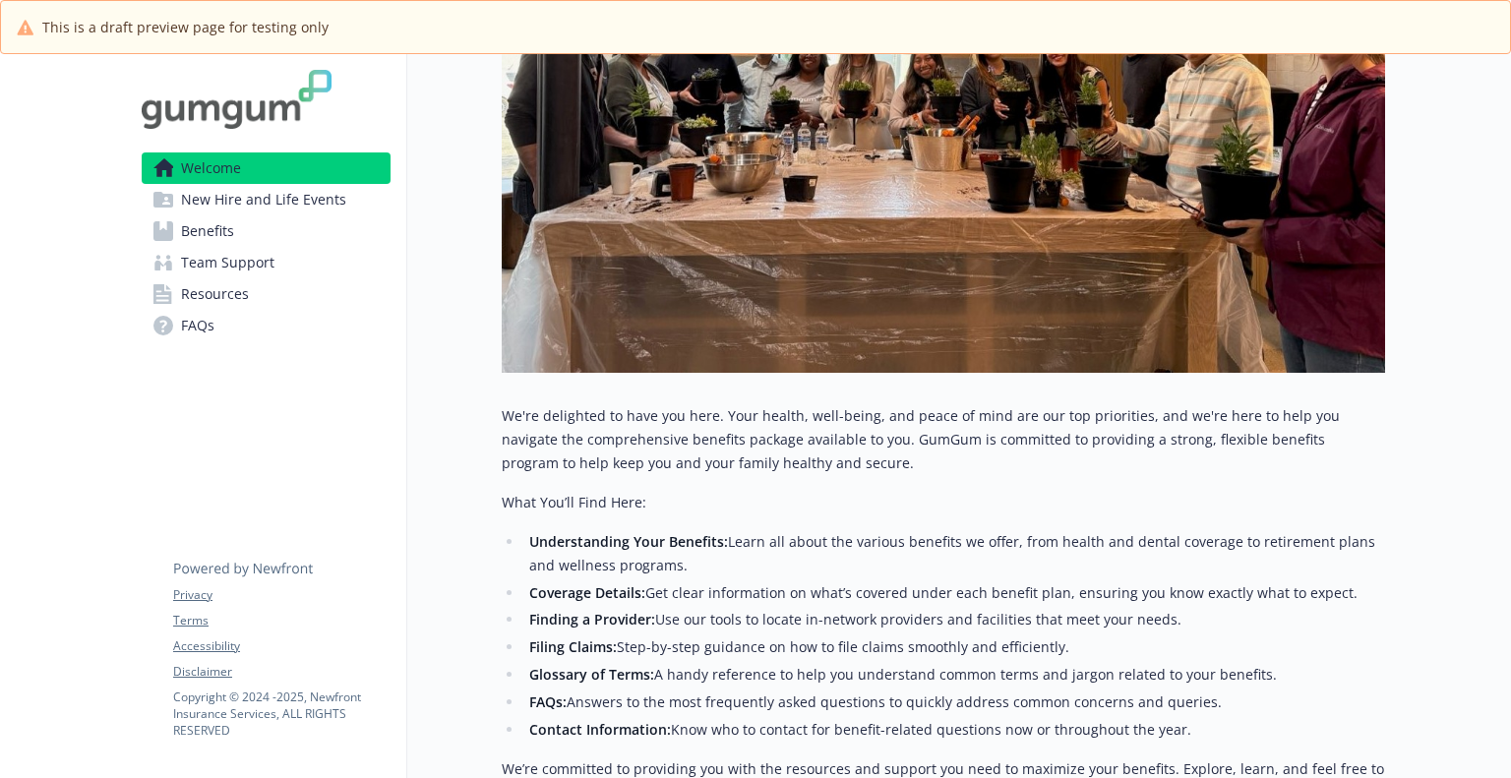
click at [228, 286] on span "Resources" at bounding box center [215, 293] width 68 height 31
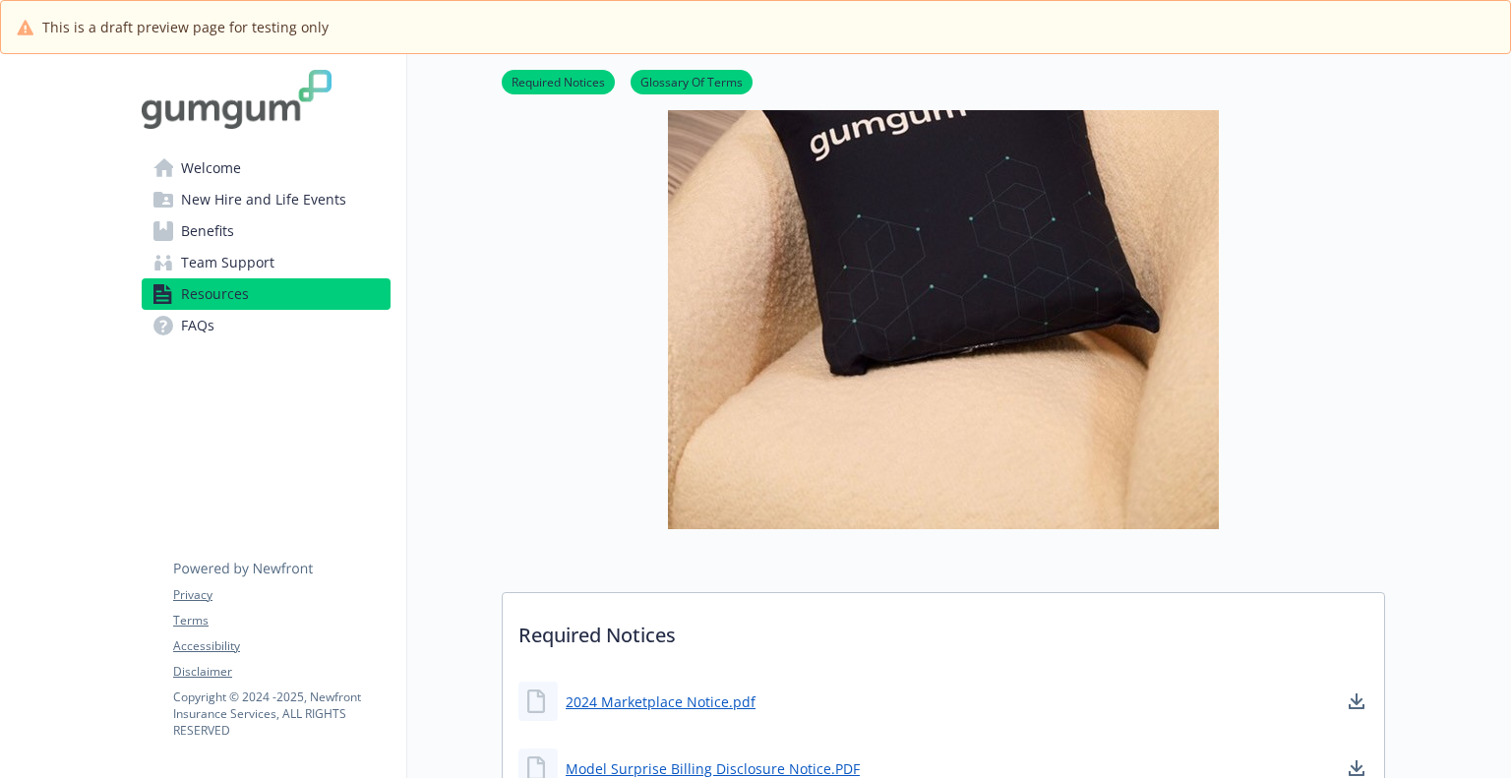
scroll to position [0, 15]
